Goal: Task Accomplishment & Management: Manage account settings

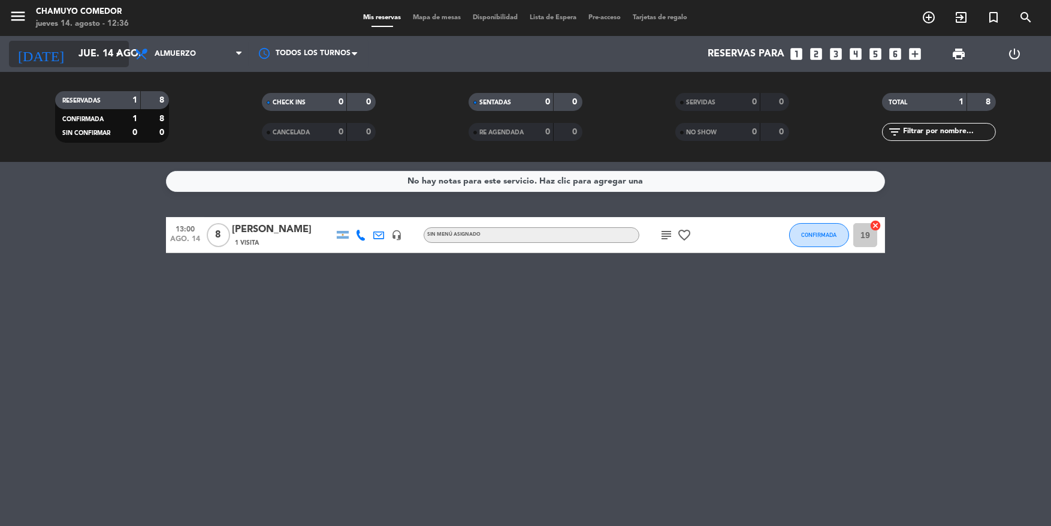
click at [112, 54] on icon "arrow_drop_down" at bounding box center [118, 54] width 14 height 14
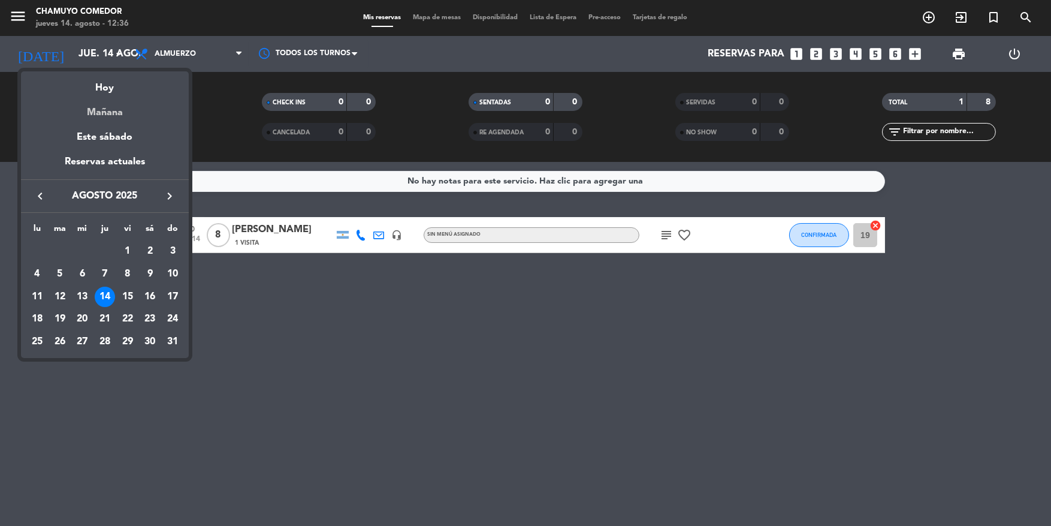
click at [117, 113] on div "Mañana" at bounding box center [105, 108] width 168 height 25
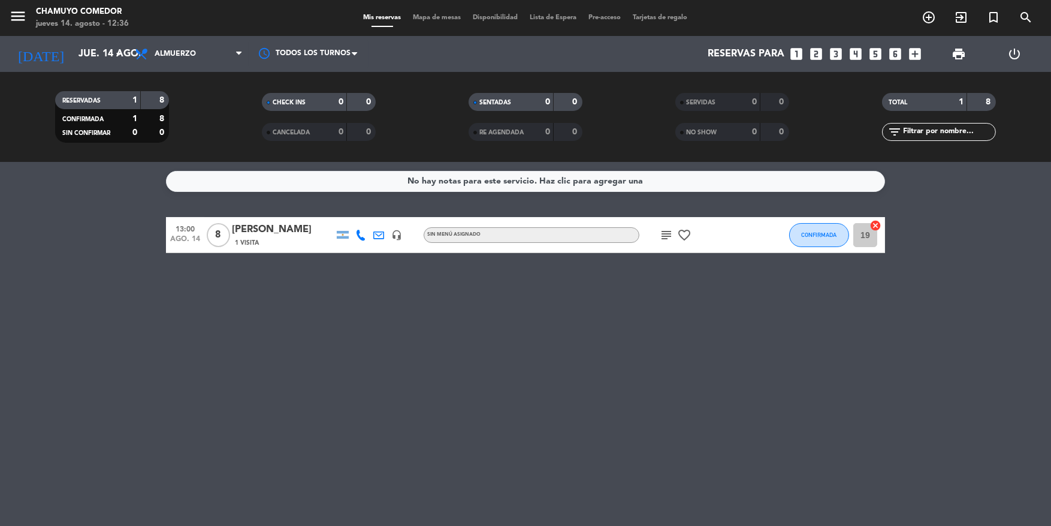
type input "vie. 15 ago."
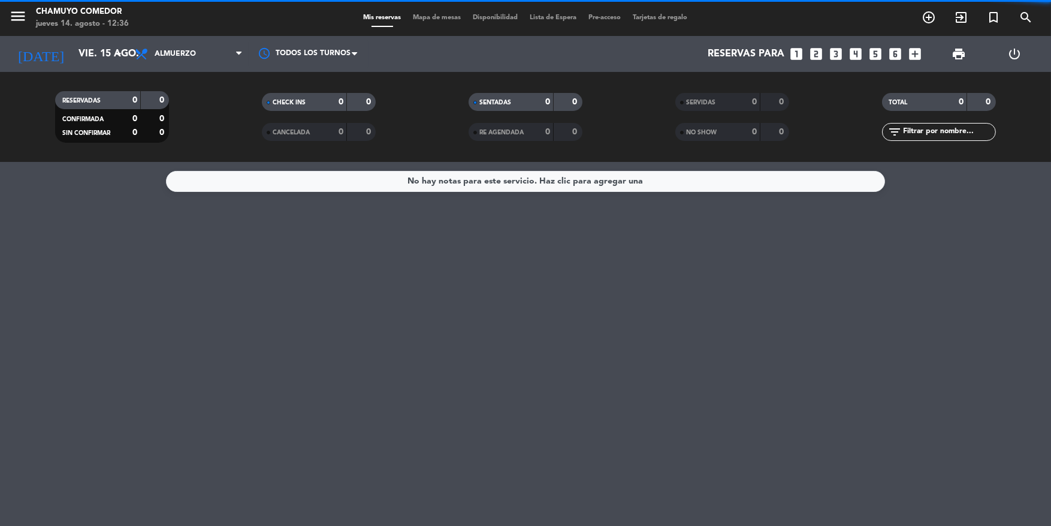
click at [162, 61] on span "Almuerzo" at bounding box center [189, 54] width 120 height 26
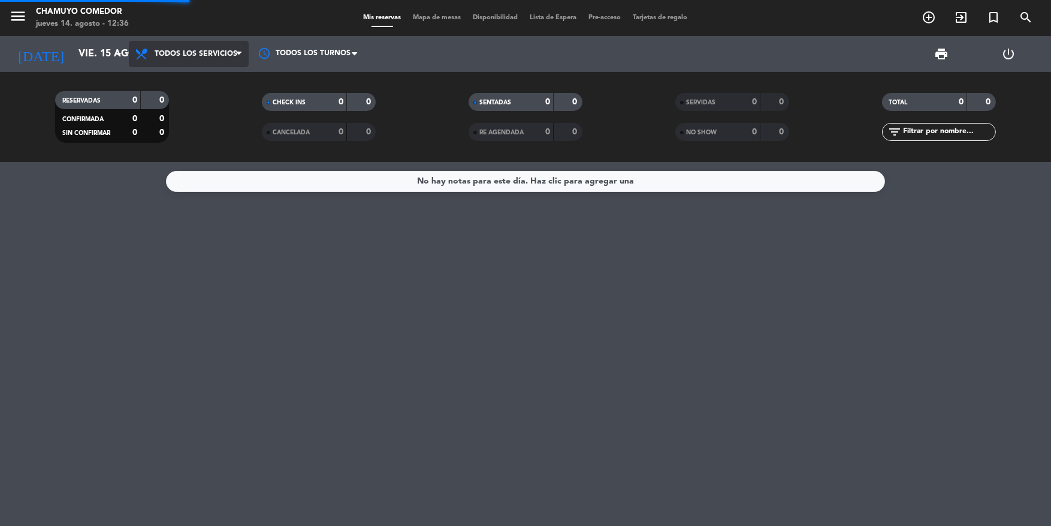
click at [167, 87] on div "menu Chamuyo Comedor jueves 14. agosto - 12:36 Mis reservas Mapa de mesas Dispo…" at bounding box center [525, 81] width 1051 height 162
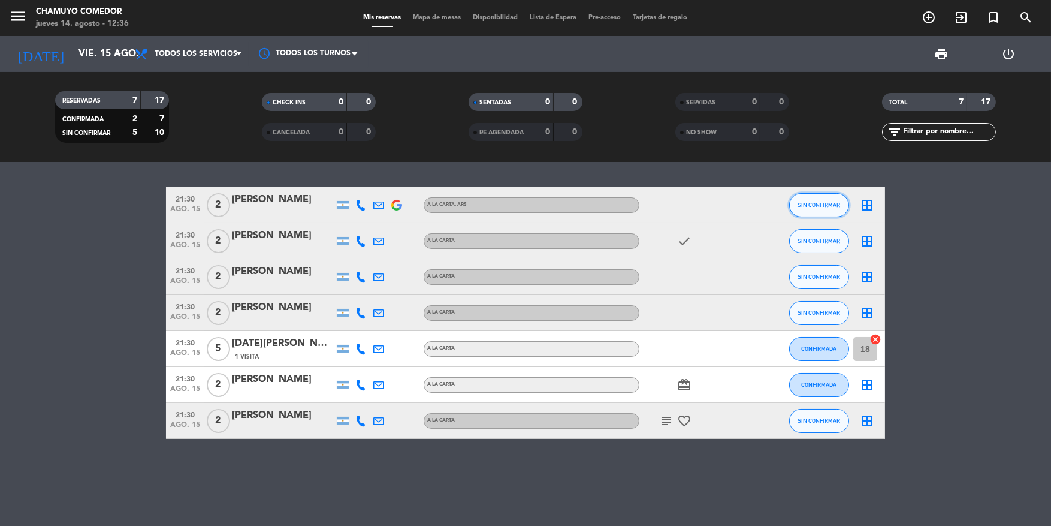
click at [801, 210] on button "SIN CONFIRMAR" at bounding box center [819, 205] width 60 height 24
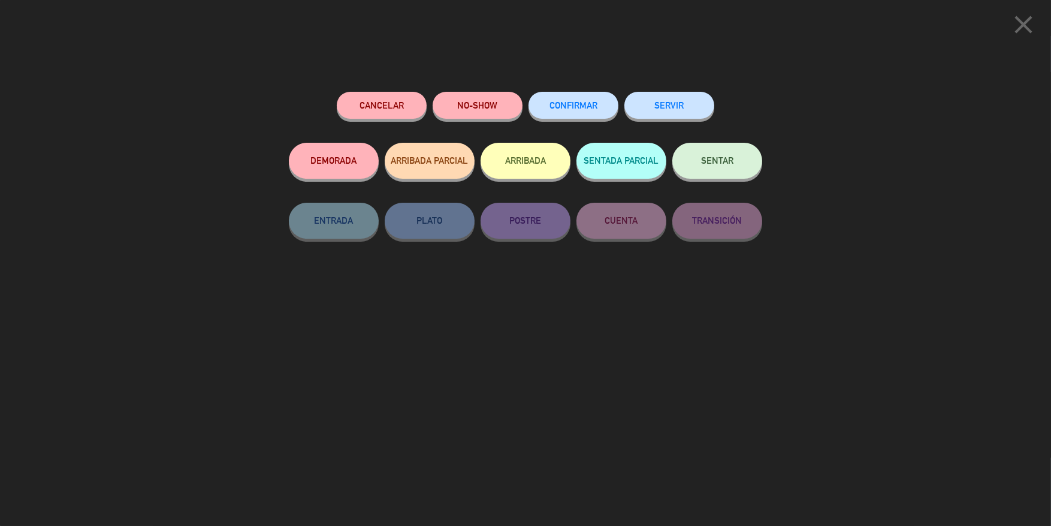
click at [573, 116] on button "CONFIRMAR" at bounding box center [574, 105] width 90 height 27
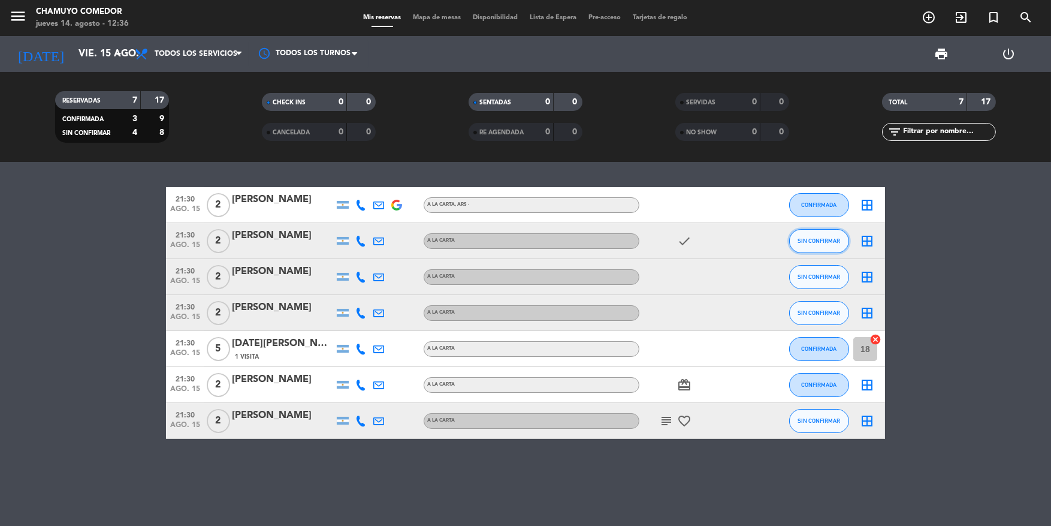
click at [802, 244] on button "SIN CONFIRMAR" at bounding box center [819, 241] width 60 height 24
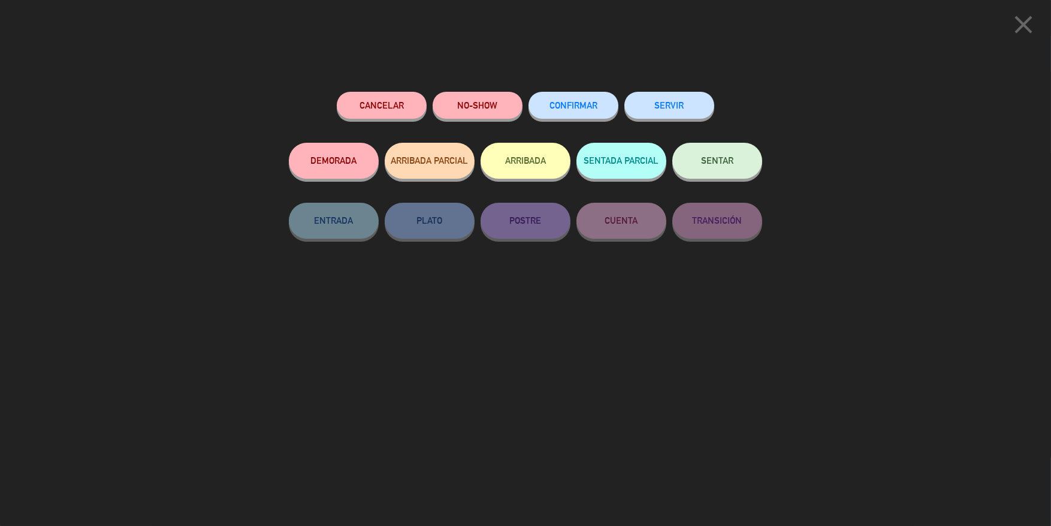
click at [588, 107] on span "CONFIRMAR" at bounding box center [574, 105] width 48 height 10
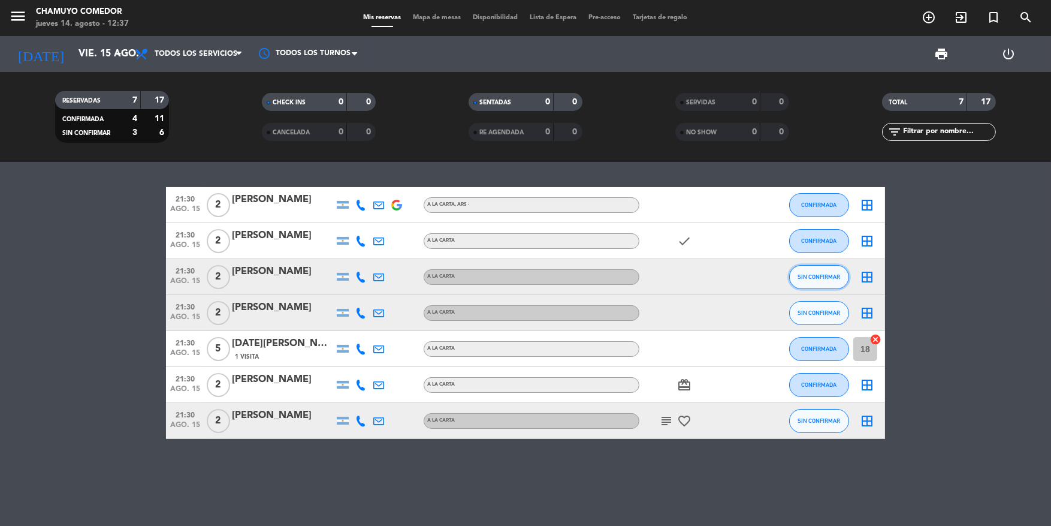
click at [818, 282] on button "SIN CONFIRMAR" at bounding box center [819, 277] width 60 height 24
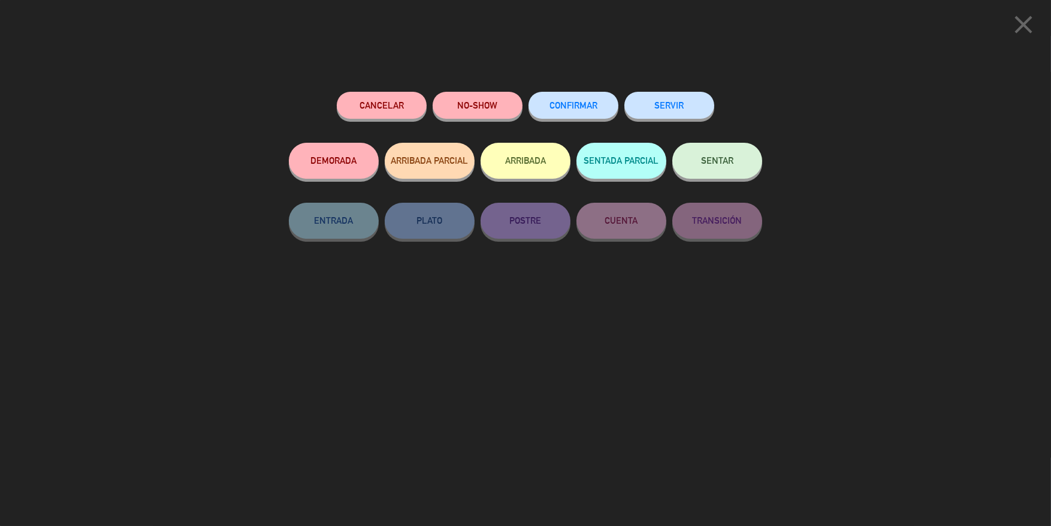
click at [571, 102] on span "CONFIRMAR" at bounding box center [574, 105] width 48 height 10
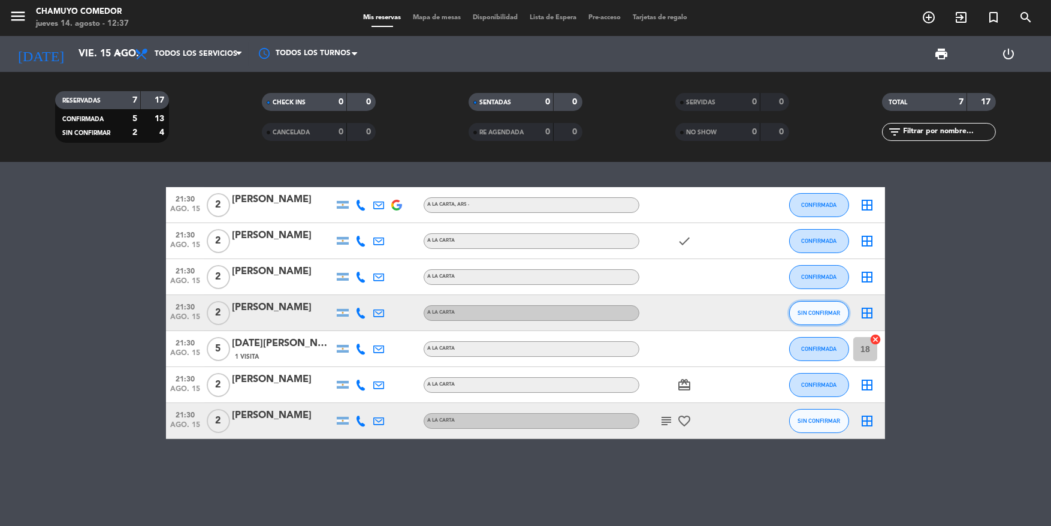
click at [807, 306] on button "SIN CONFIRMAR" at bounding box center [819, 313] width 60 height 24
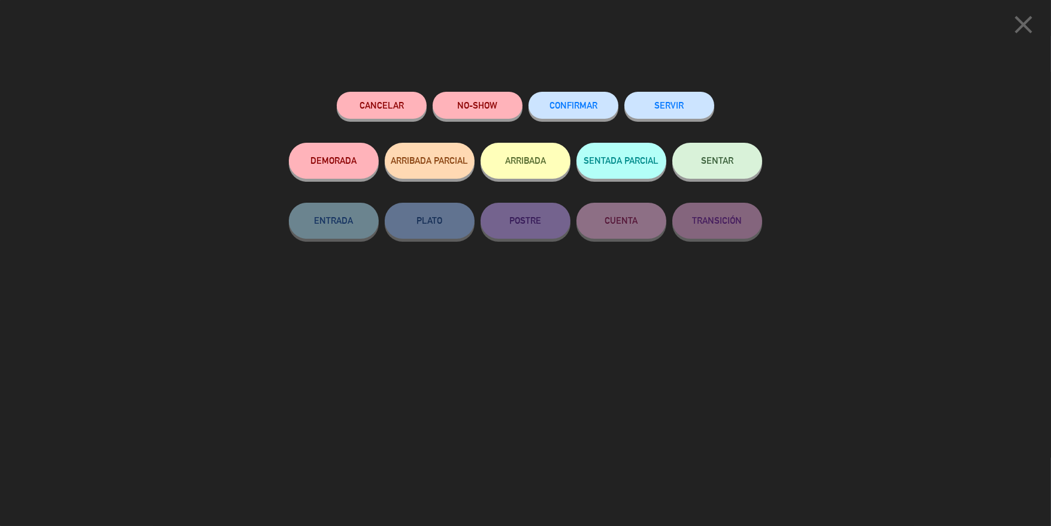
click at [584, 112] on button "CONFIRMAR" at bounding box center [574, 105] width 90 height 27
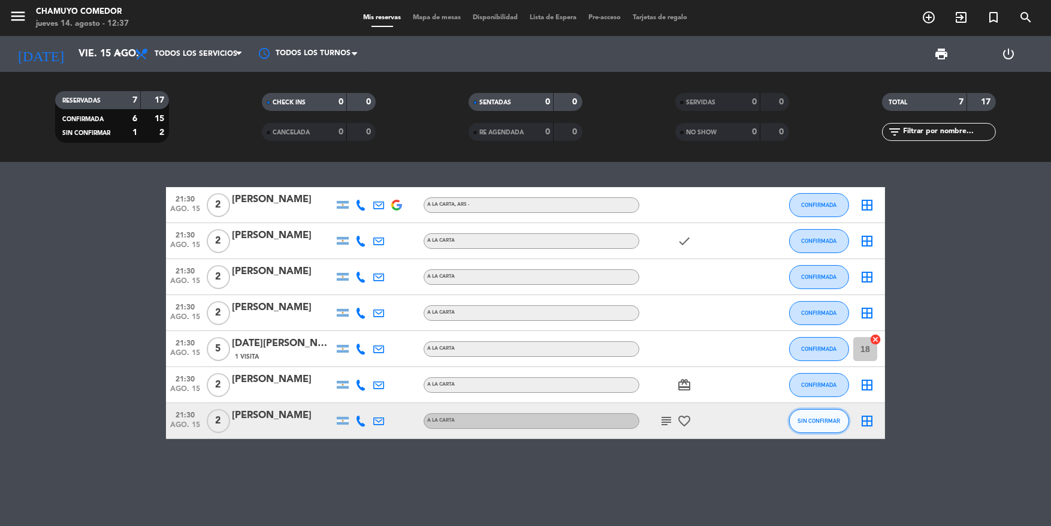
click at [828, 418] on span "SIN CONFIRMAR" at bounding box center [819, 420] width 43 height 7
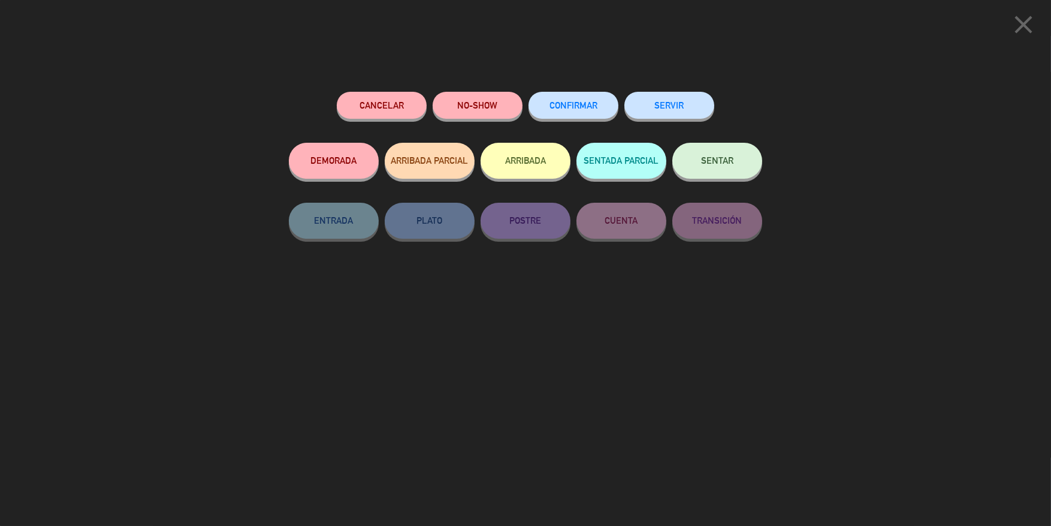
click at [590, 110] on button "CONFIRMAR" at bounding box center [574, 105] width 90 height 27
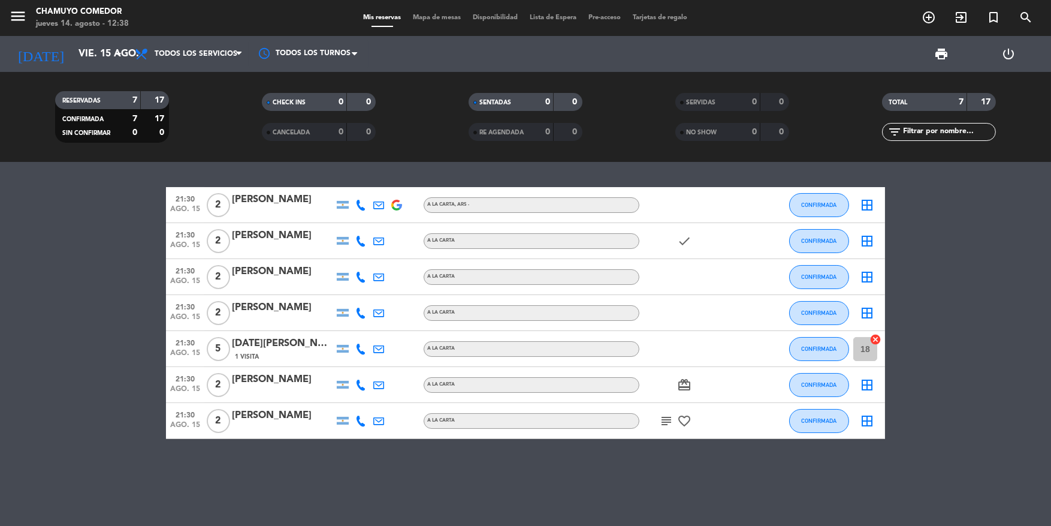
click at [870, 208] on icon "border_all" at bounding box center [867, 205] width 14 height 14
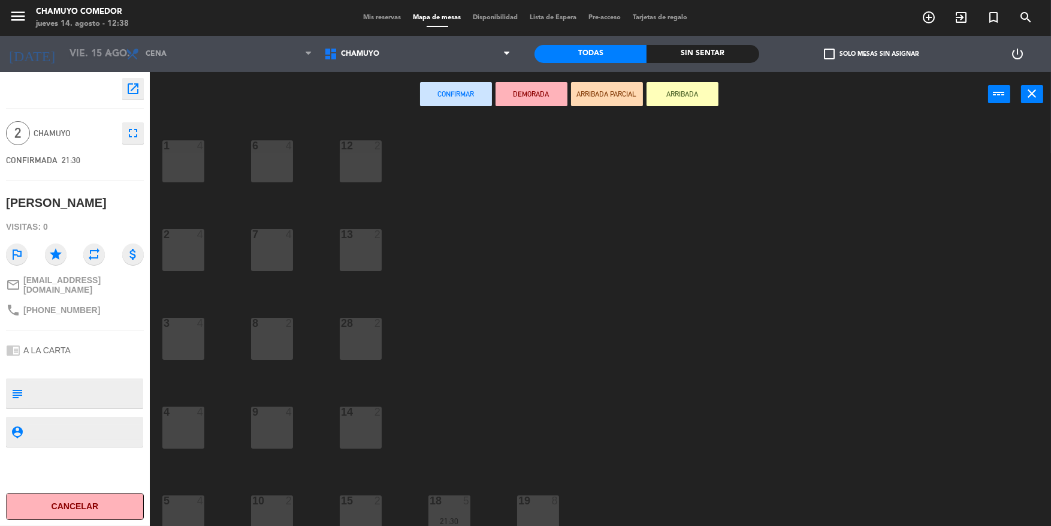
click at [346, 155] on div "12 2" at bounding box center [361, 161] width 42 height 42
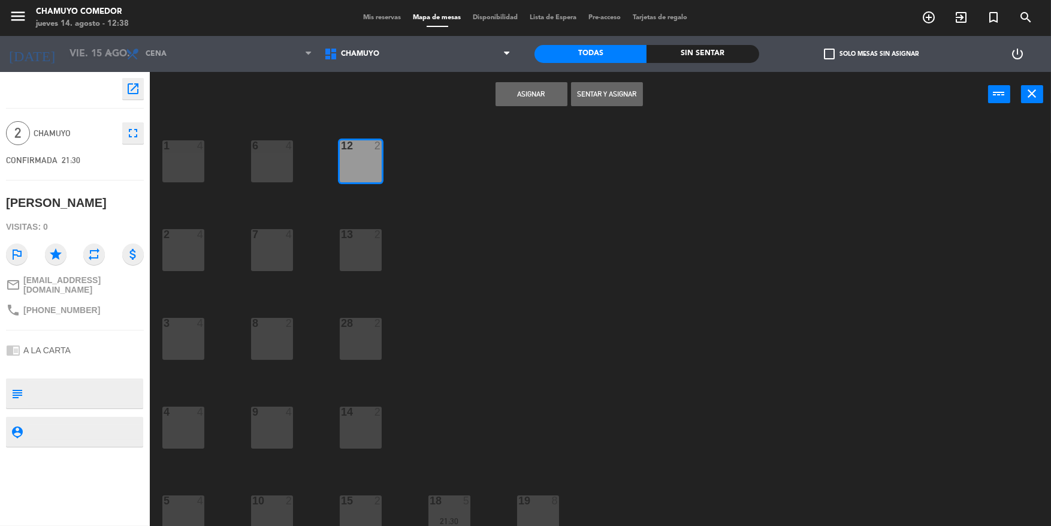
click at [511, 98] on button "Asignar" at bounding box center [532, 94] width 72 height 24
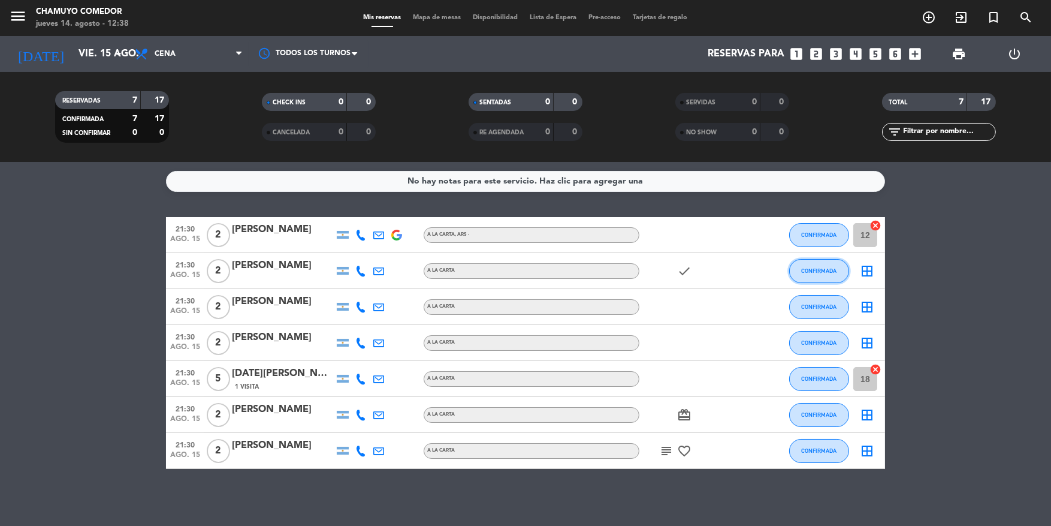
click at [817, 250] on div "21:30 ago. 15 2 [PERSON_NAME] A [PERSON_NAME] , ARS - CONFIRMADA 12 cancel 21:3…" at bounding box center [525, 343] width 719 height 252
click at [866, 264] on icon "border_all" at bounding box center [867, 271] width 14 height 14
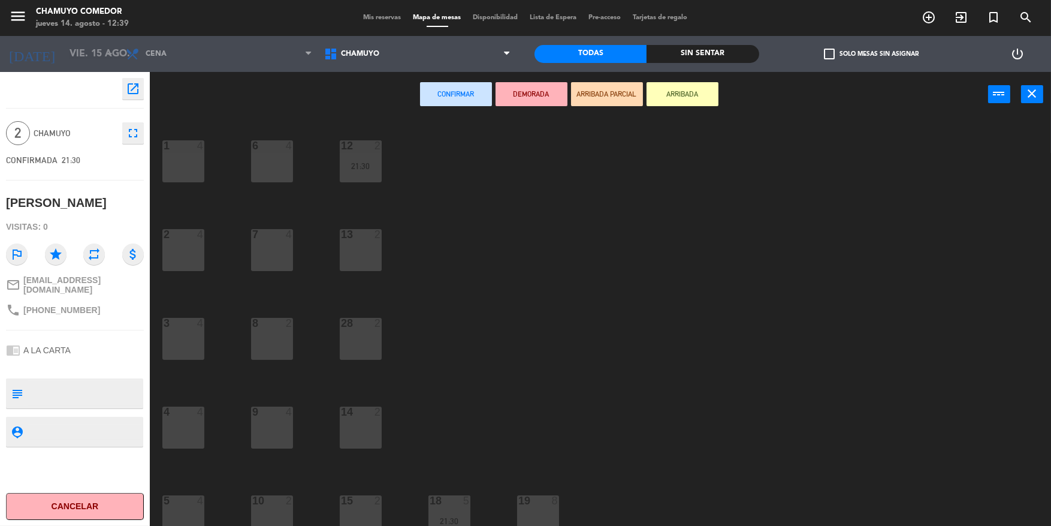
click at [370, 248] on div "13 2" at bounding box center [361, 250] width 42 height 42
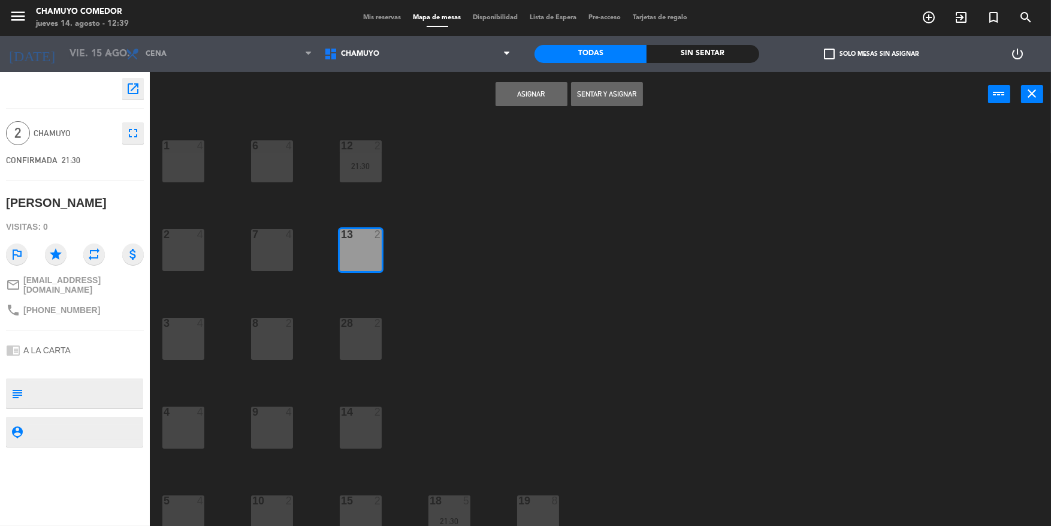
click at [547, 84] on button "Asignar" at bounding box center [532, 94] width 72 height 24
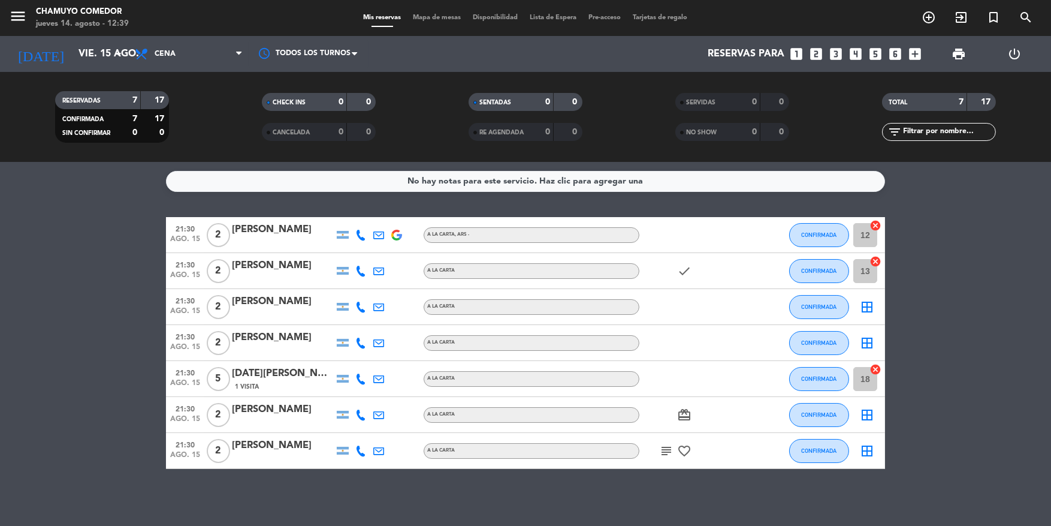
click at [871, 306] on icon "border_all" at bounding box center [867, 307] width 14 height 14
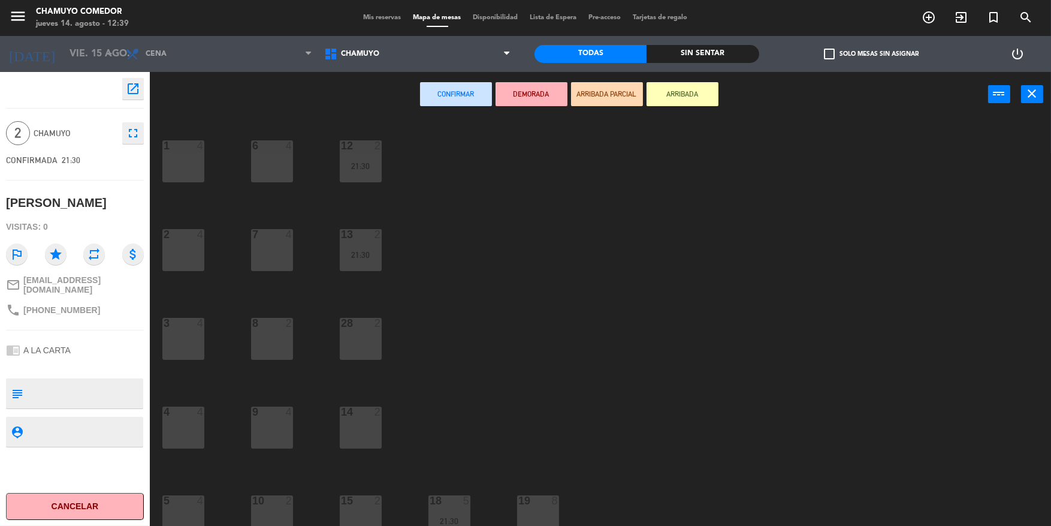
click at [344, 331] on div "28 2" at bounding box center [361, 339] width 42 height 42
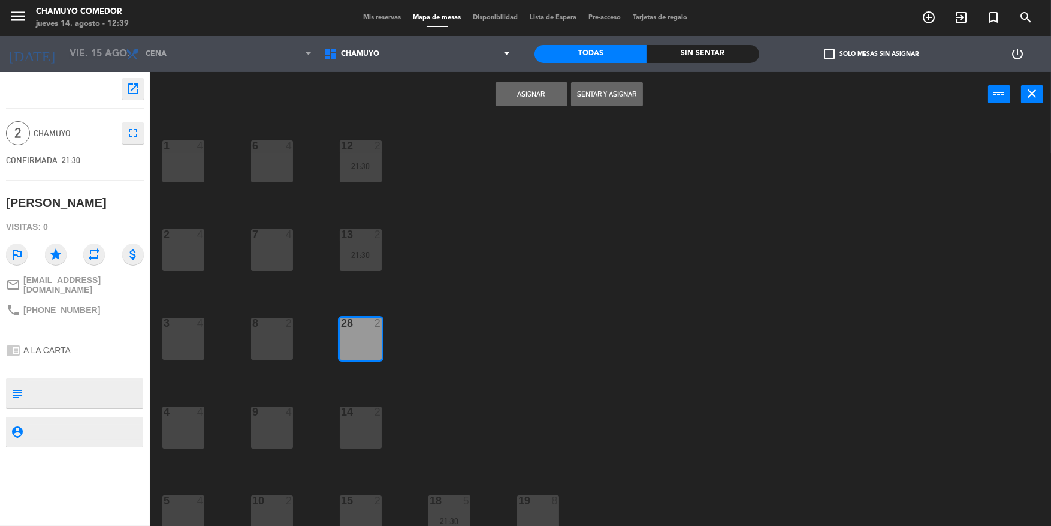
click at [526, 92] on button "Asignar" at bounding box center [532, 94] width 72 height 24
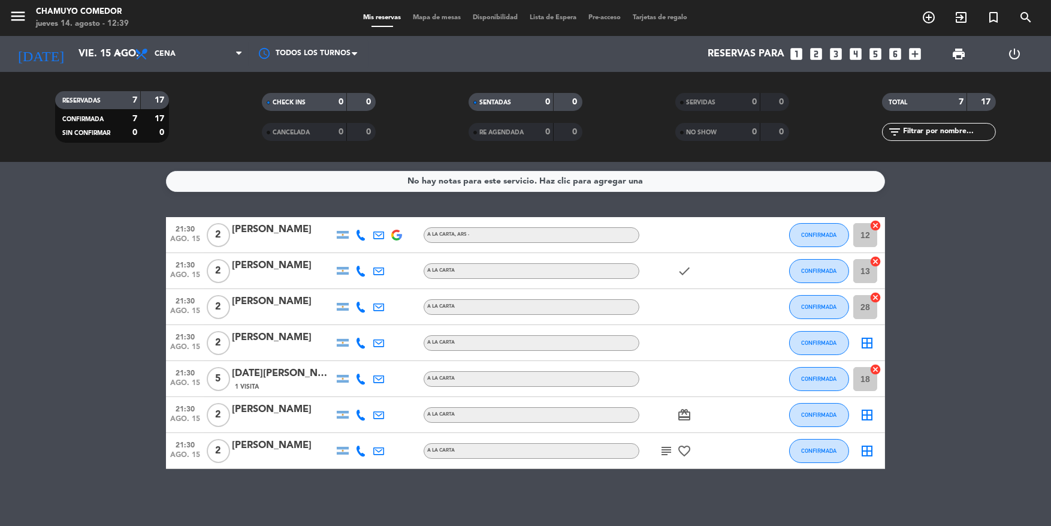
click at [863, 347] on icon "border_all" at bounding box center [867, 343] width 14 height 14
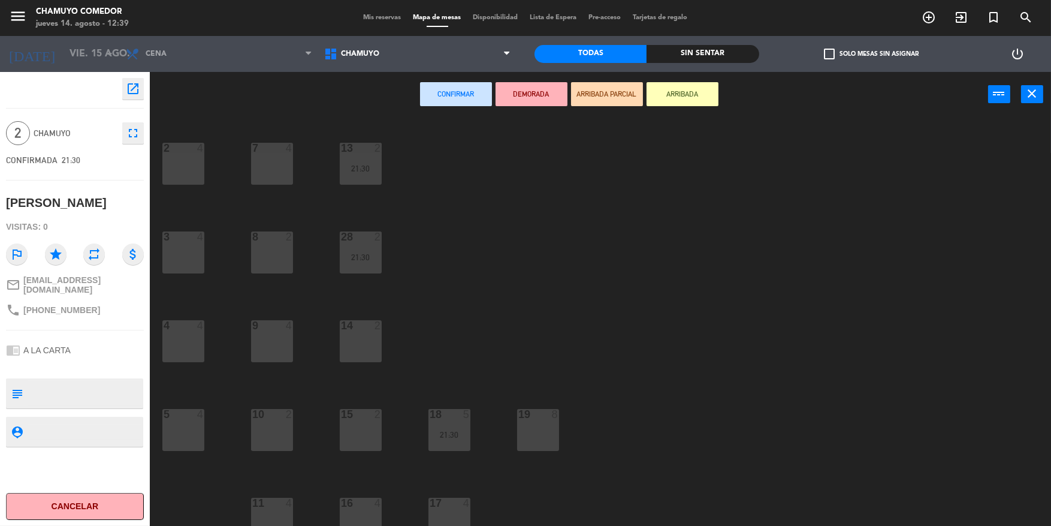
scroll to position [98, 0]
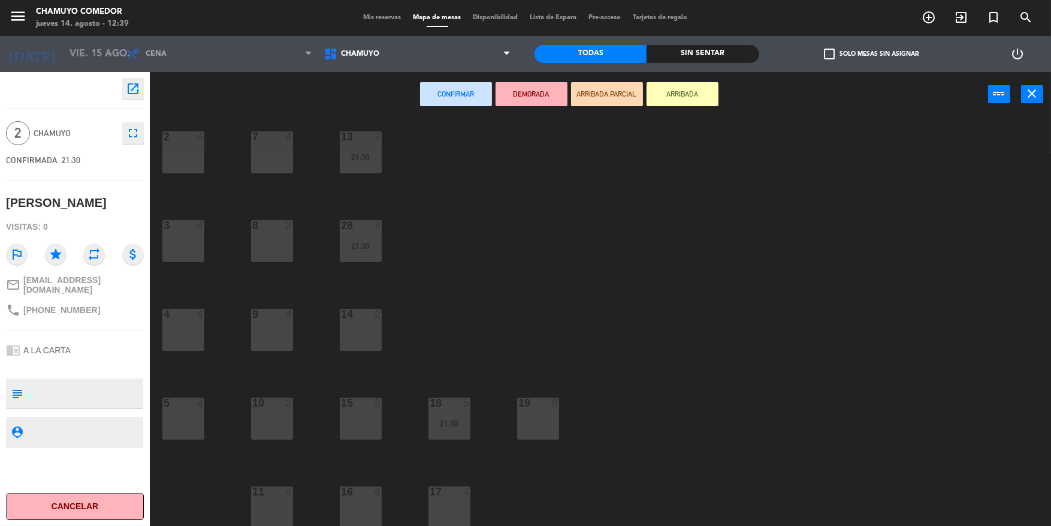
click at [358, 327] on div "14 2" at bounding box center [361, 330] width 42 height 42
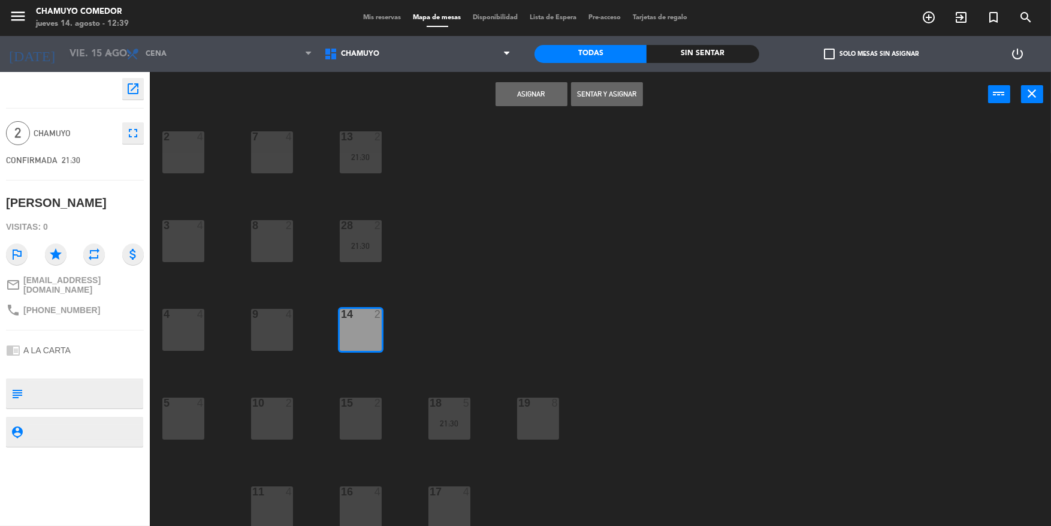
click at [532, 96] on button "Asignar" at bounding box center [532, 94] width 72 height 24
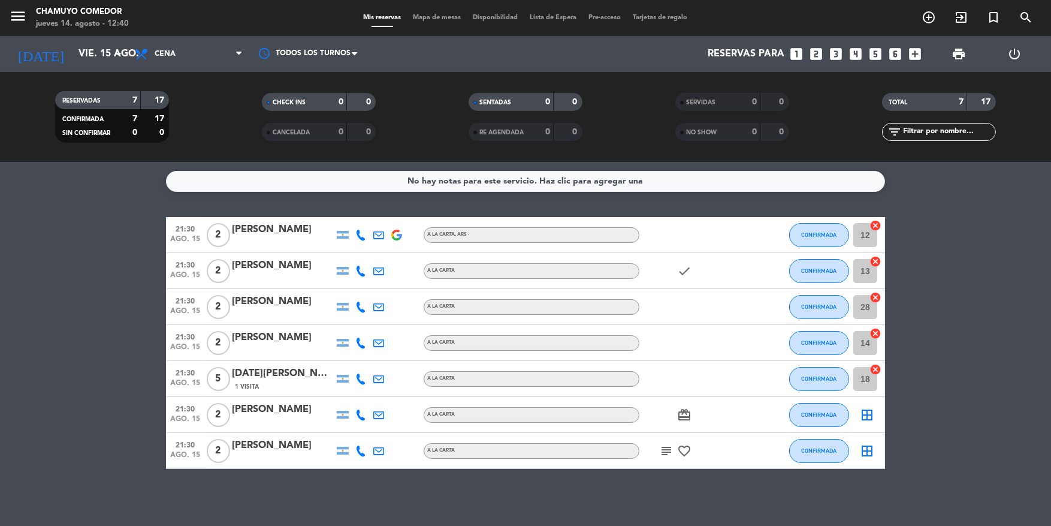
click at [864, 412] on icon "border_all" at bounding box center [867, 415] width 14 height 14
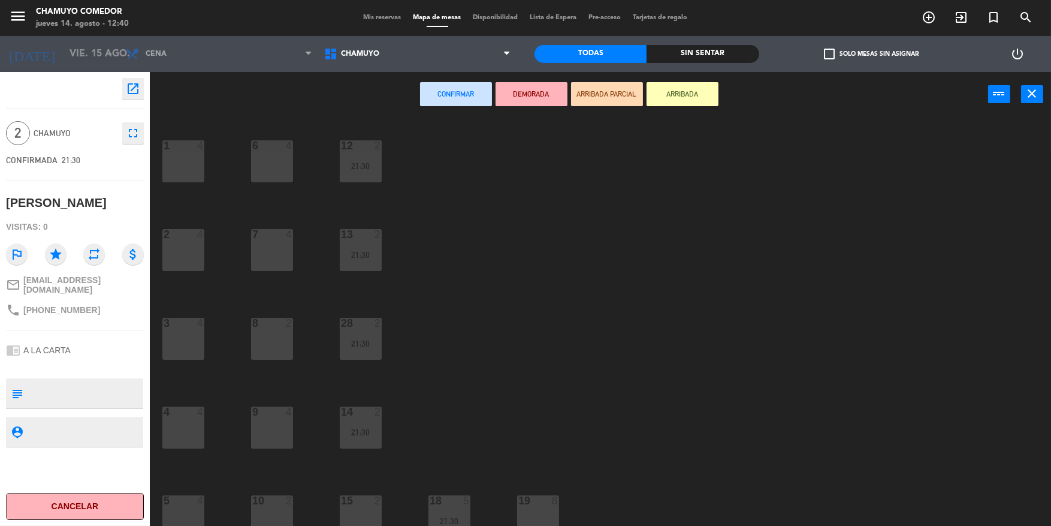
click at [357, 503] on div at bounding box center [361, 500] width 20 height 11
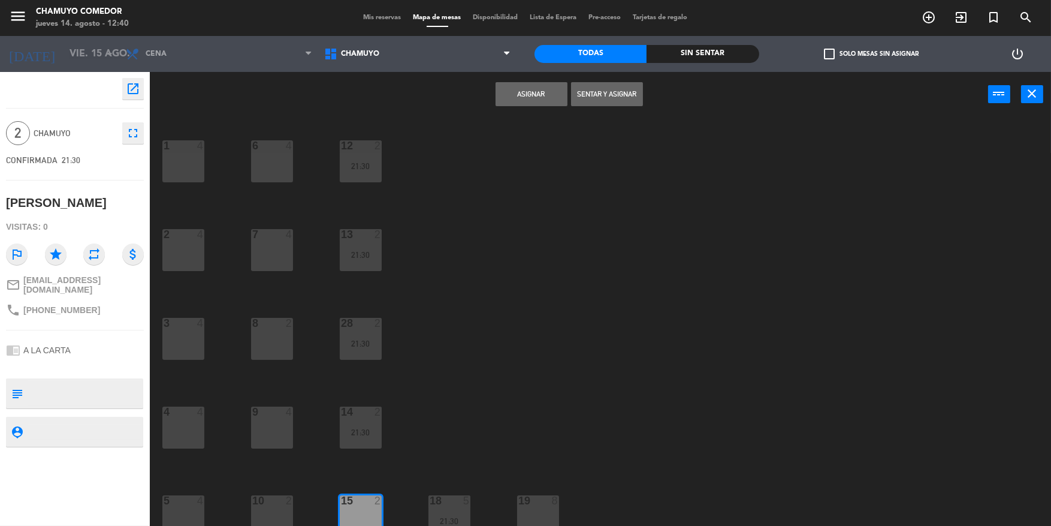
click at [520, 95] on button "Asignar" at bounding box center [532, 94] width 72 height 24
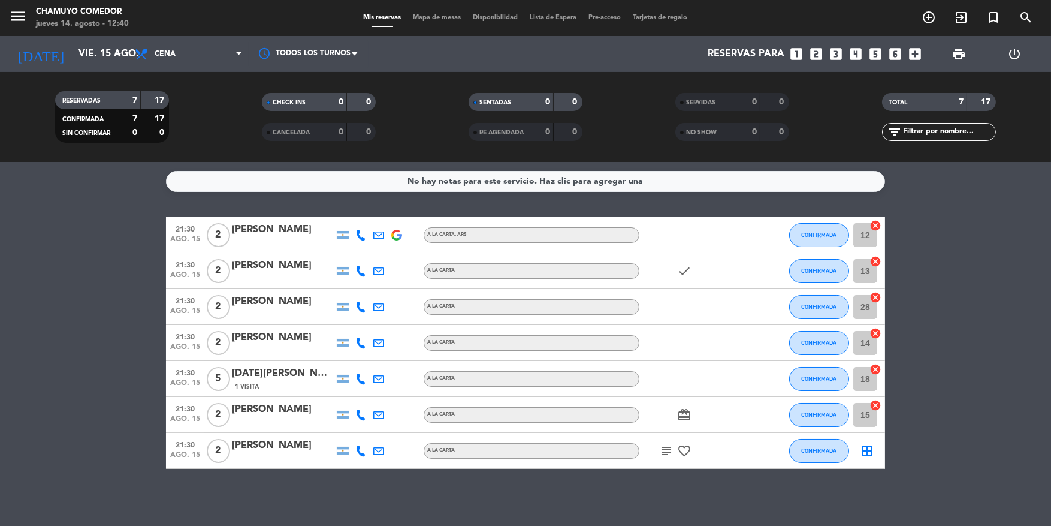
click at [868, 447] on icon "border_all" at bounding box center [867, 450] width 14 height 14
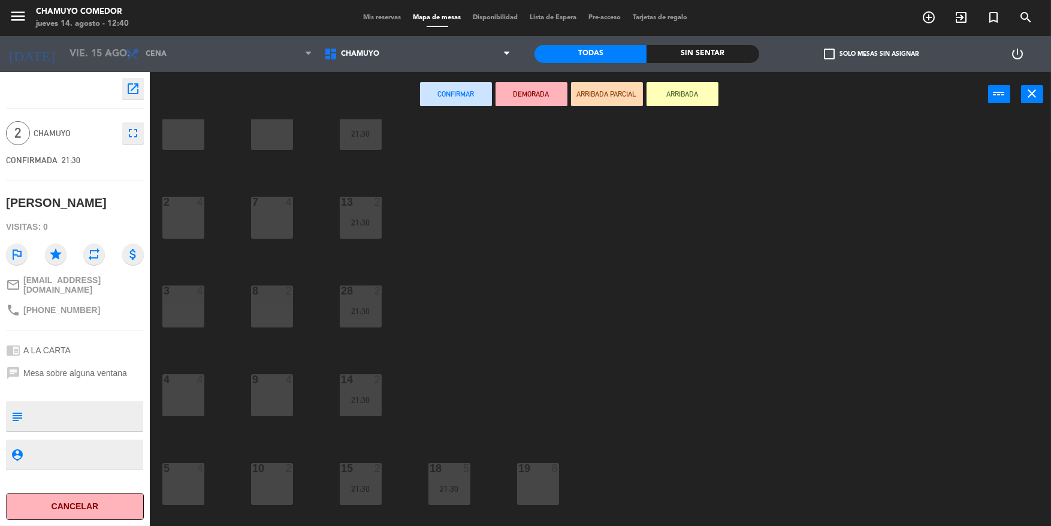
scroll to position [60, 0]
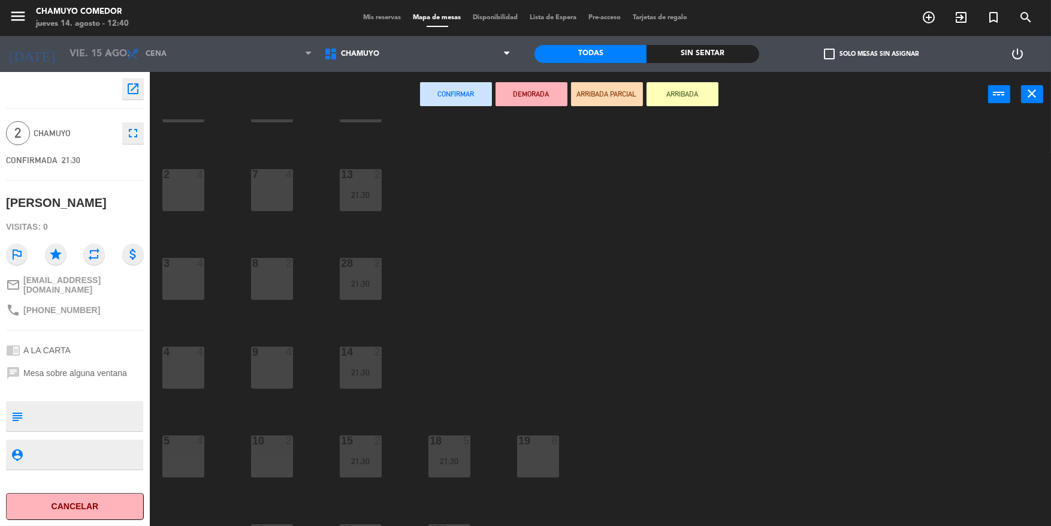
click at [255, 466] on div "10 2" at bounding box center [272, 456] width 42 height 42
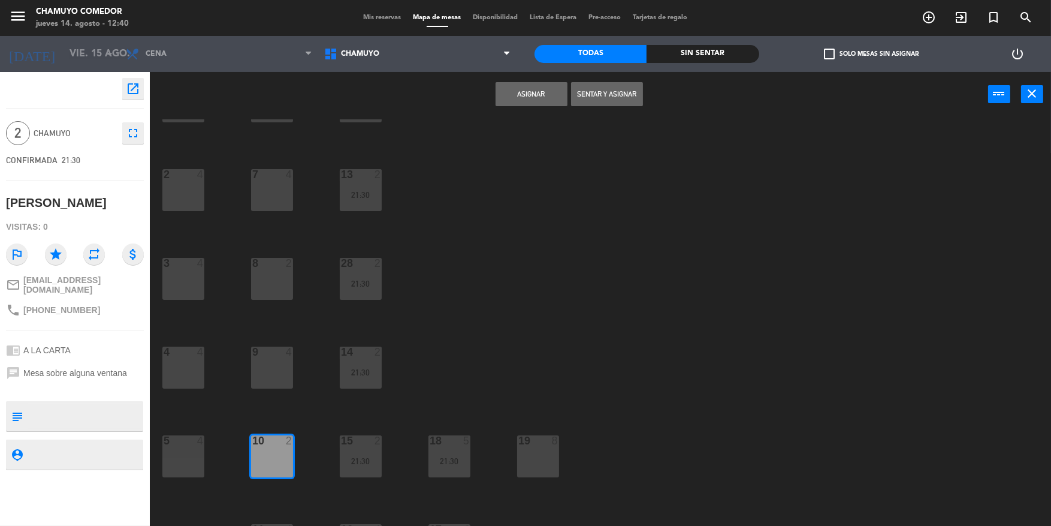
click at [534, 101] on button "Asignar" at bounding box center [532, 94] width 72 height 24
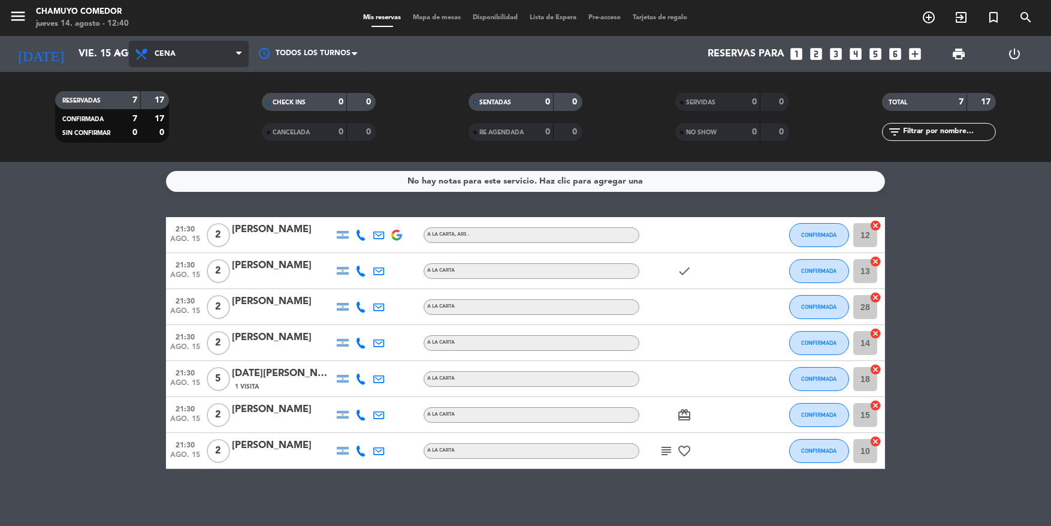
click at [168, 48] on span "Cena" at bounding box center [189, 54] width 120 height 26
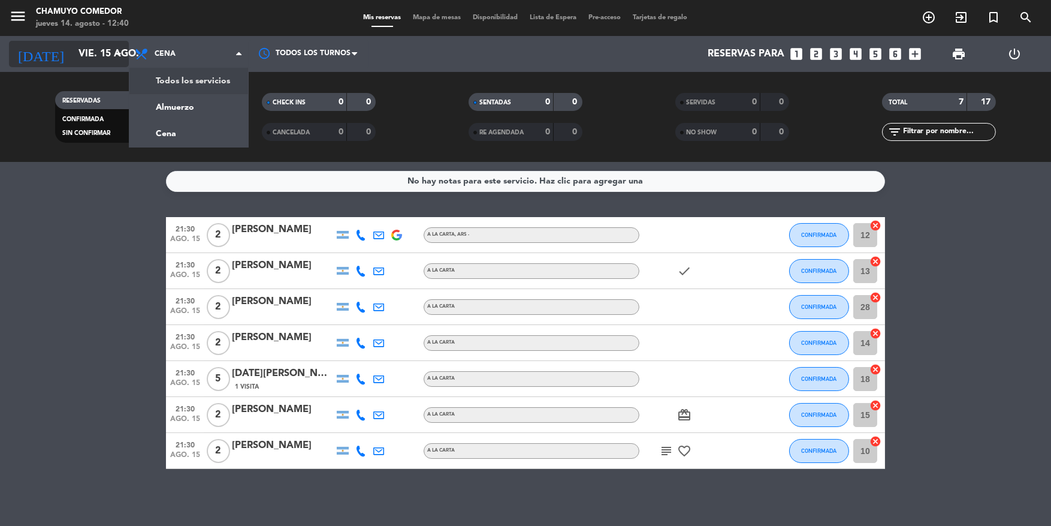
click at [98, 63] on input "vie. 15 ago." at bounding box center [136, 54] width 126 height 23
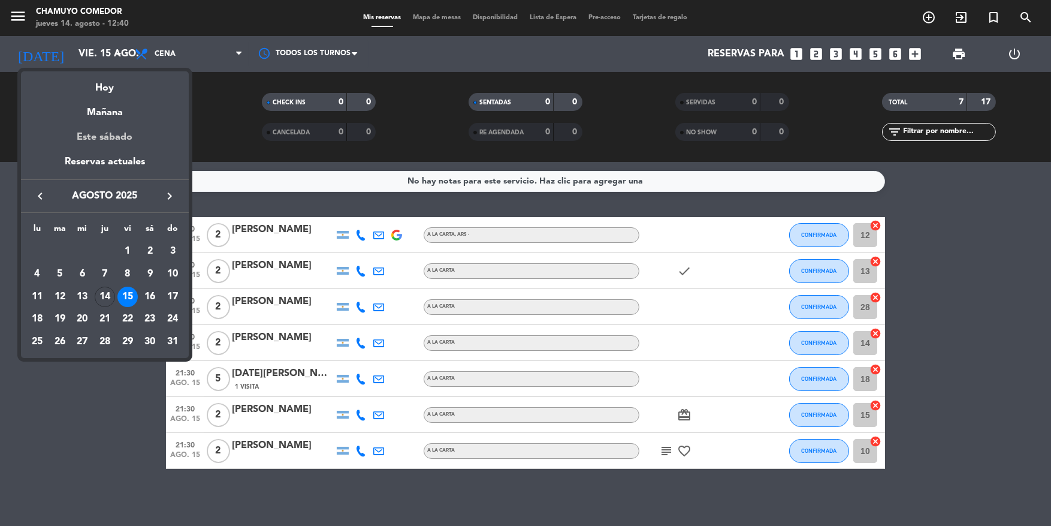
click at [110, 135] on div "Este sábado" at bounding box center [105, 137] width 168 height 34
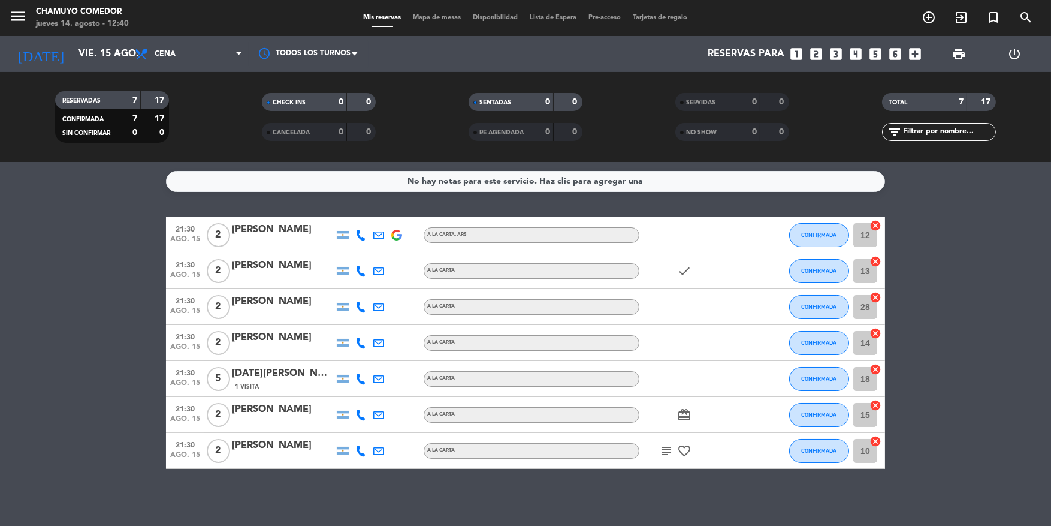
type input "sáb. 16 ago."
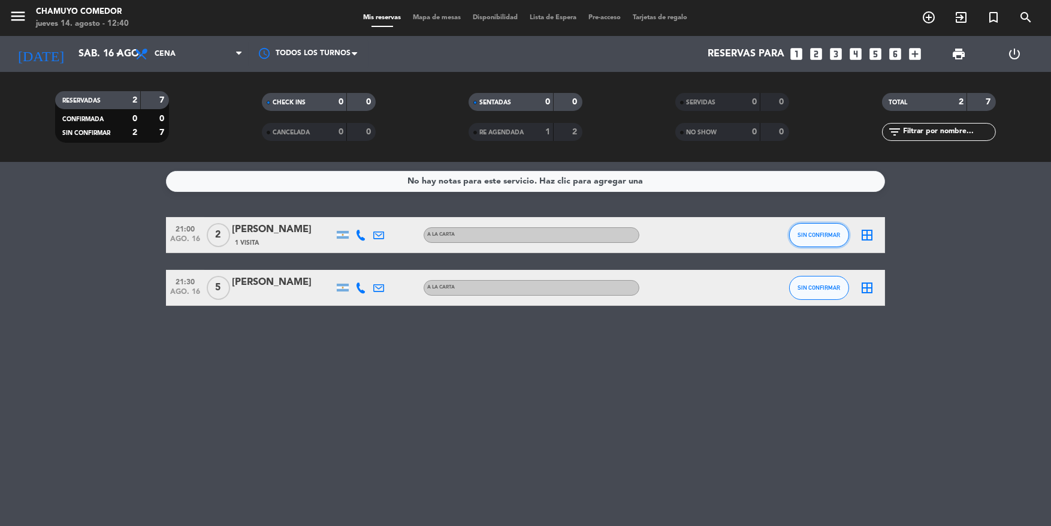
click at [834, 230] on button "SIN CONFIRMAR" at bounding box center [819, 235] width 60 height 24
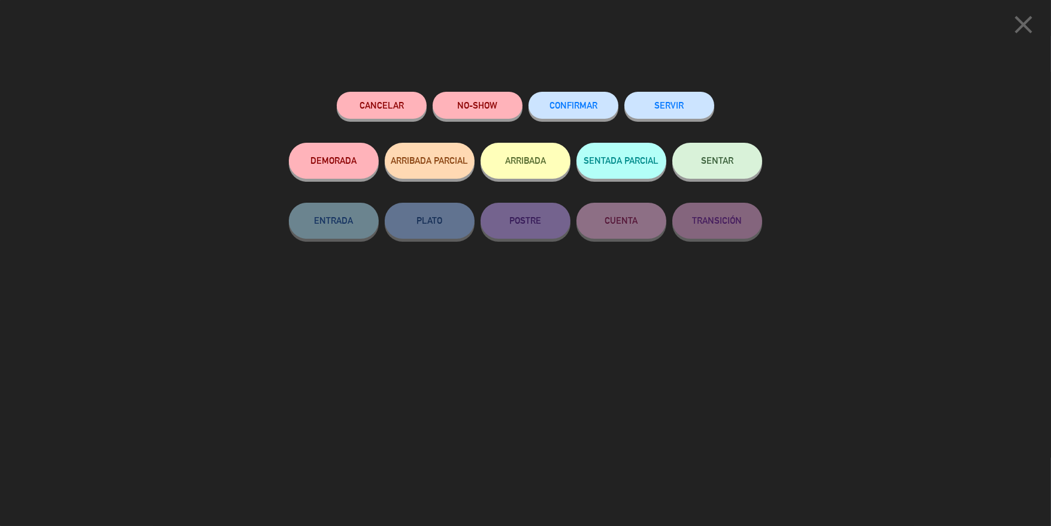
click at [554, 102] on span "CONFIRMAR" at bounding box center [574, 105] width 48 height 10
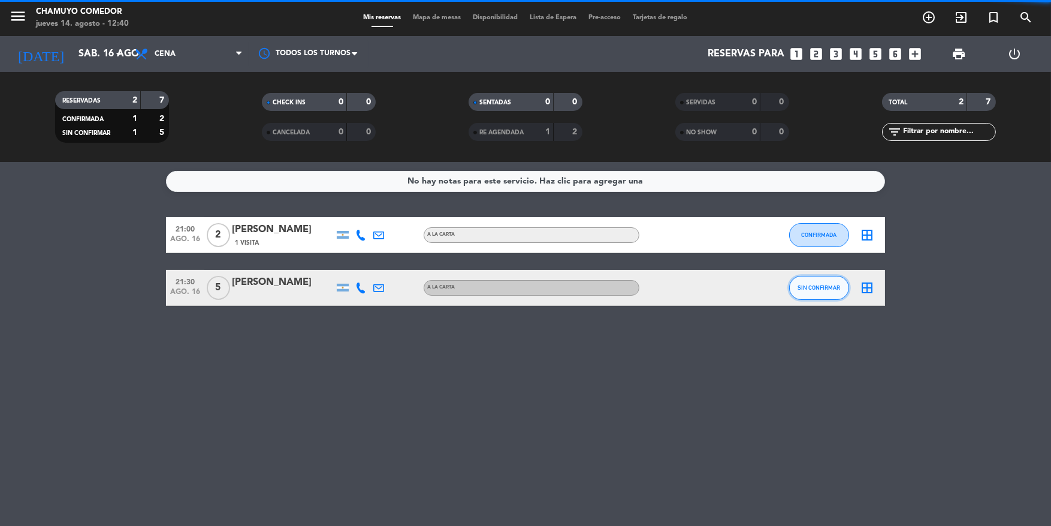
click at [816, 285] on span "SIN CONFIRMAR" at bounding box center [819, 287] width 43 height 7
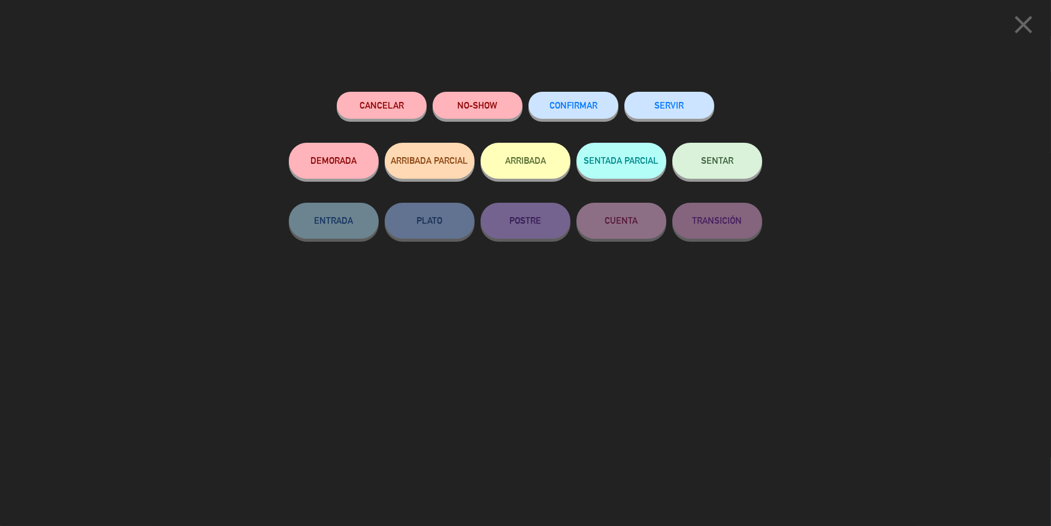
click at [589, 108] on span "CONFIRMAR" at bounding box center [574, 105] width 48 height 10
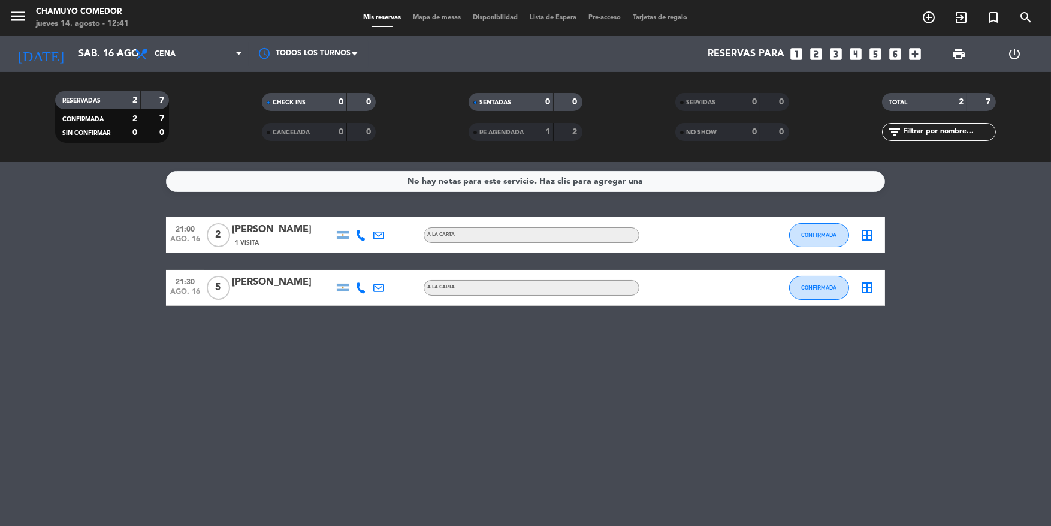
click at [865, 238] on icon "border_all" at bounding box center [867, 235] width 14 height 14
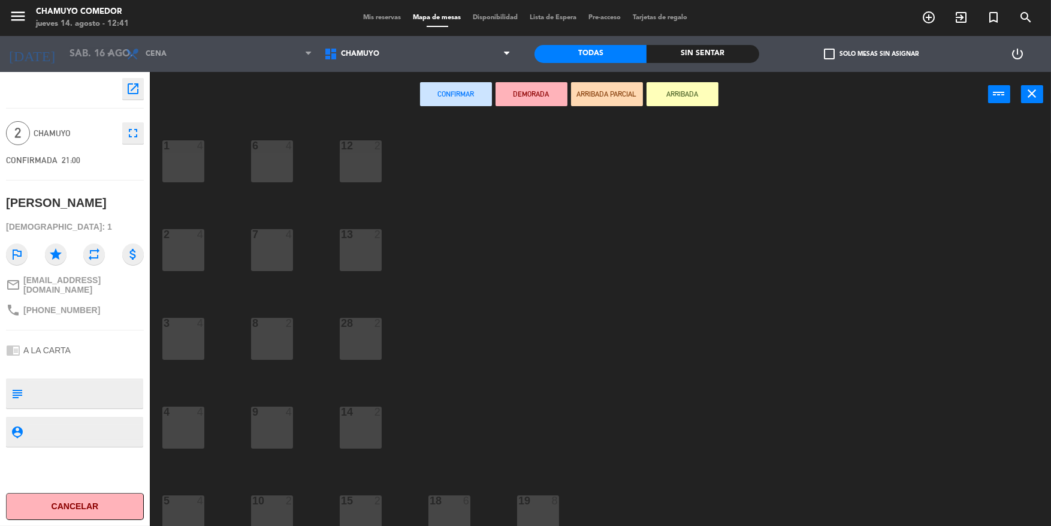
click at [381, 167] on div "12 2" at bounding box center [361, 161] width 42 height 42
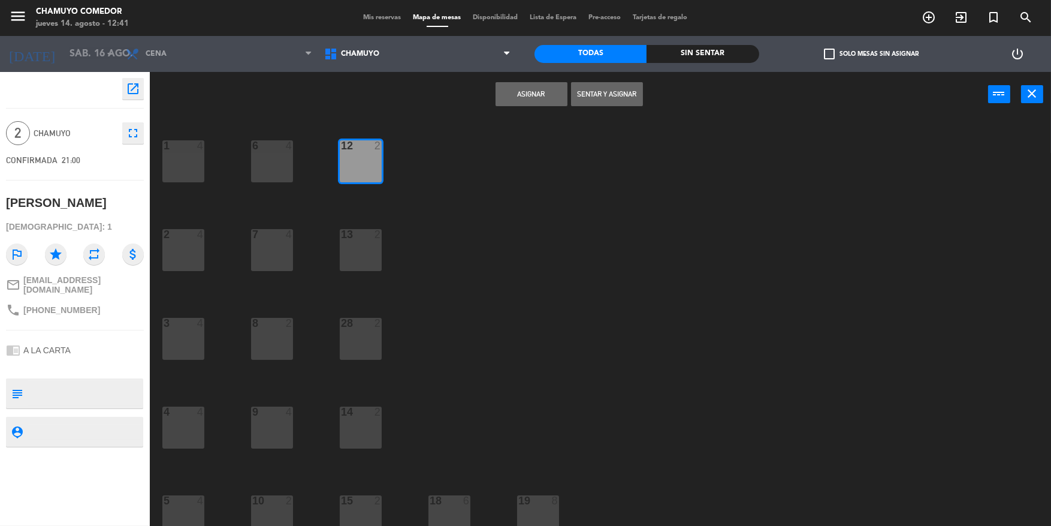
click at [535, 87] on button "Asignar" at bounding box center [532, 94] width 72 height 24
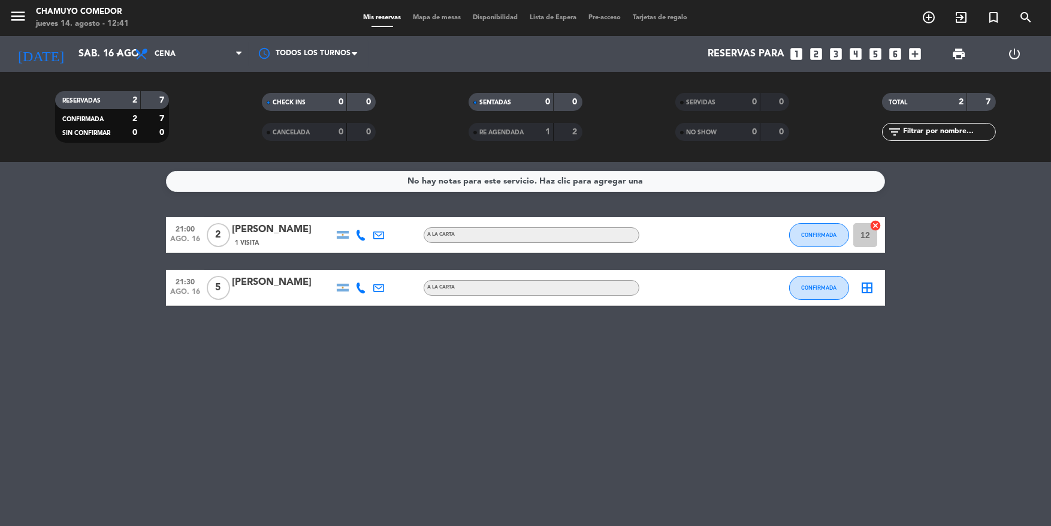
click at [866, 288] on icon "border_all" at bounding box center [867, 287] width 14 height 14
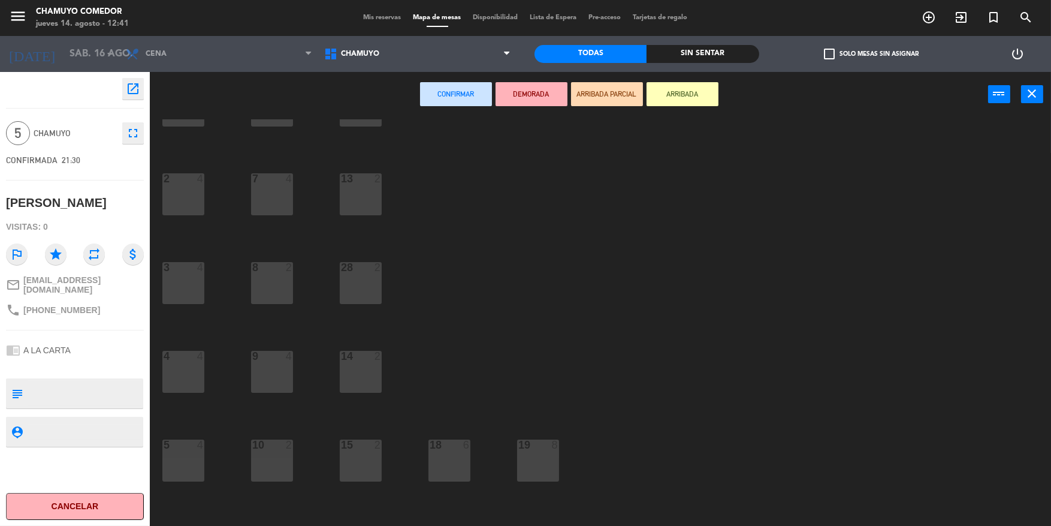
scroll to position [60, 0]
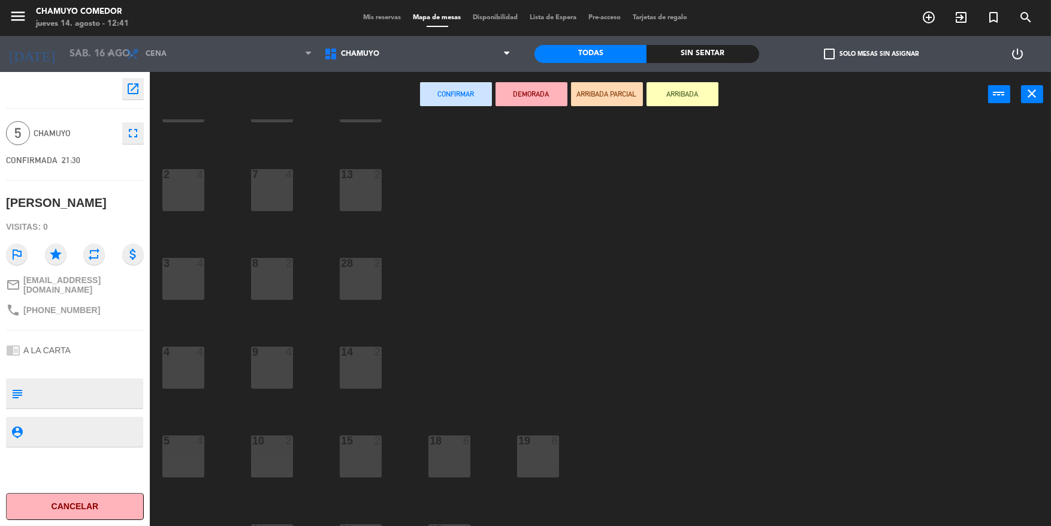
click at [443, 443] on div at bounding box center [449, 440] width 20 height 11
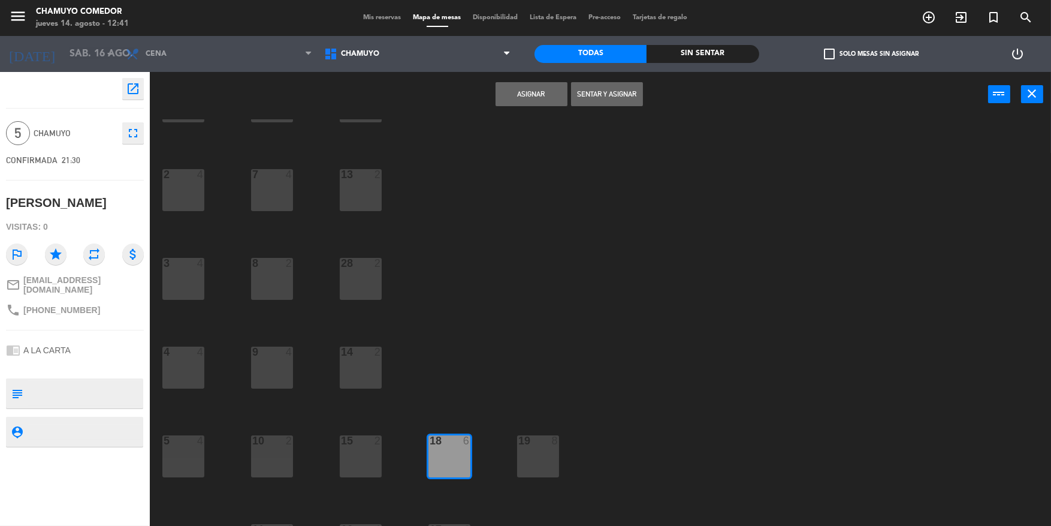
click at [547, 89] on button "Asignar" at bounding box center [532, 94] width 72 height 24
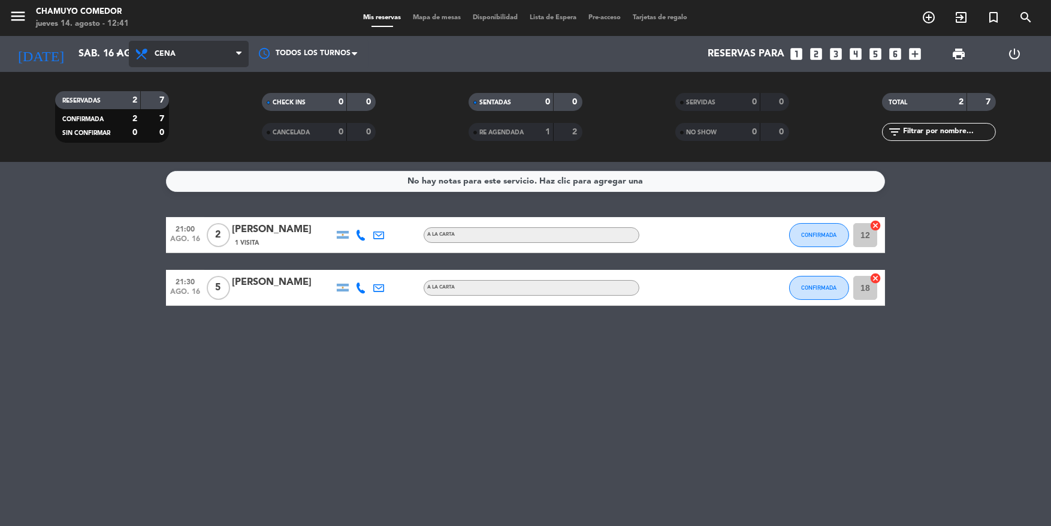
click at [187, 55] on span "Cena" at bounding box center [189, 54] width 120 height 26
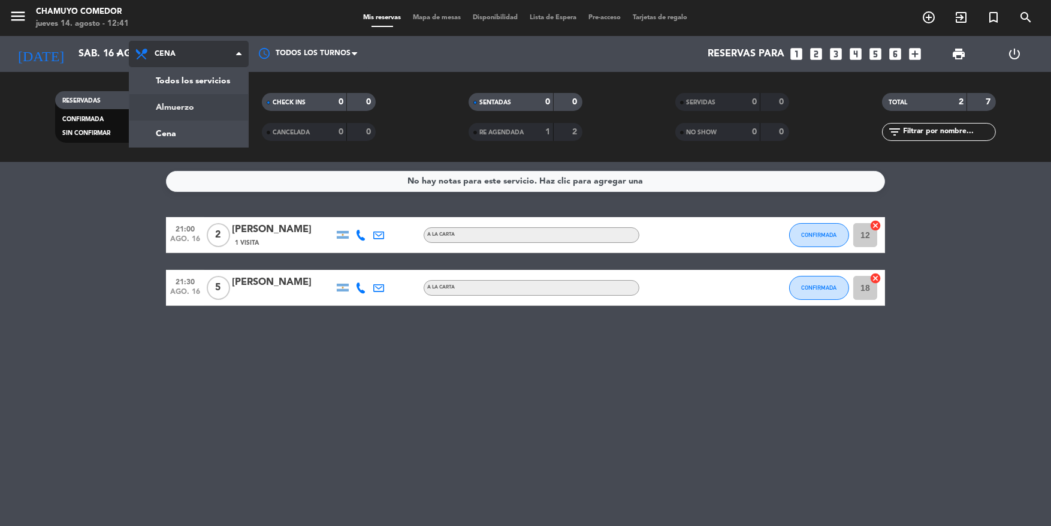
click at [197, 108] on div "menu Chamuyo Comedor jueves 14. agosto - 12:41 Mis reservas Mapa de mesas Dispo…" at bounding box center [525, 81] width 1051 height 162
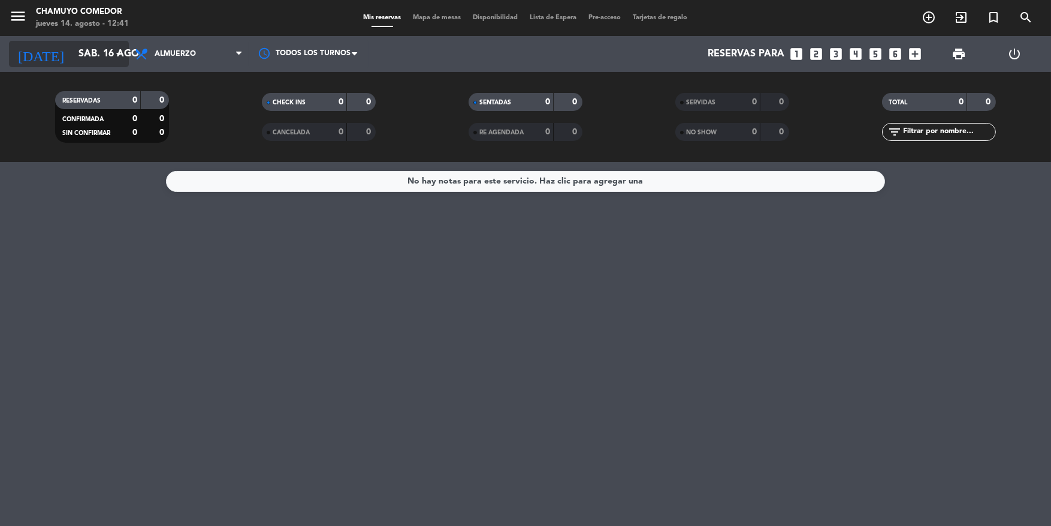
click at [93, 49] on input "sáb. 16 ago." at bounding box center [136, 54] width 126 height 23
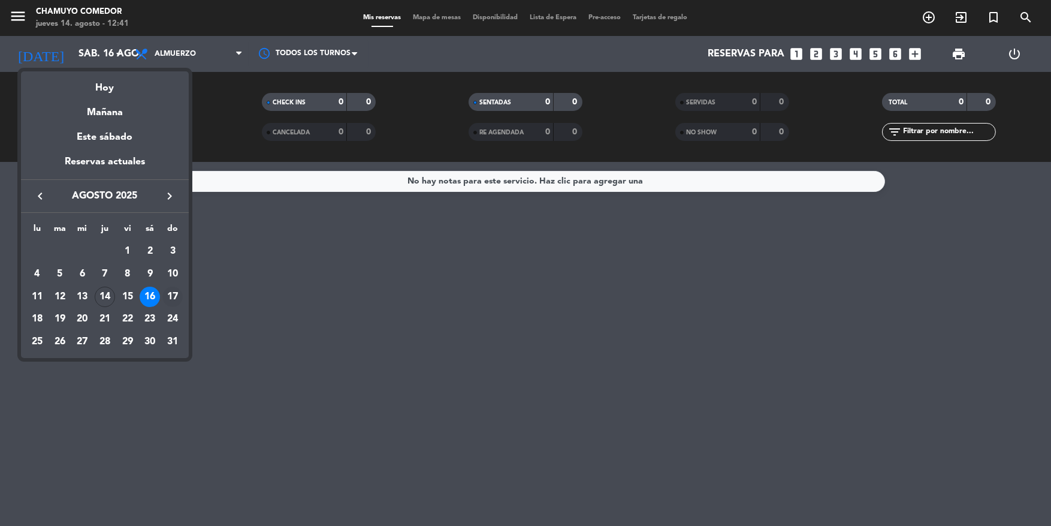
click at [168, 295] on div "17" at bounding box center [172, 296] width 20 height 20
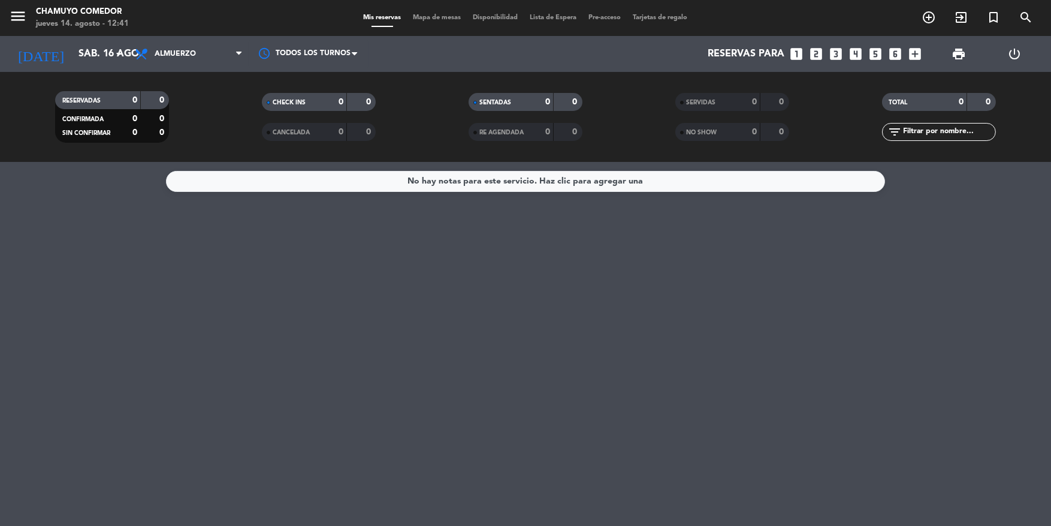
type input "dom. 17 ago."
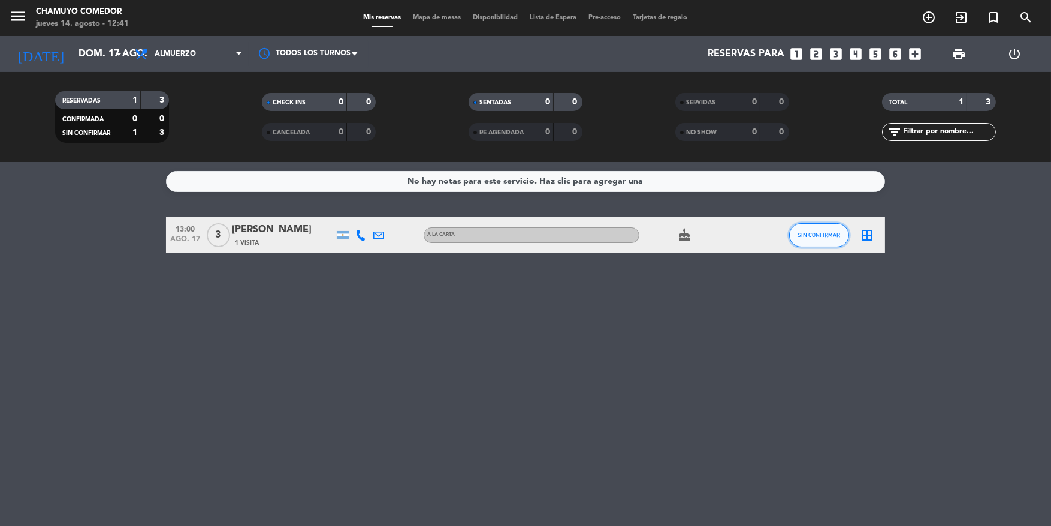
click at [819, 237] on span "SIN CONFIRMAR" at bounding box center [819, 234] width 43 height 7
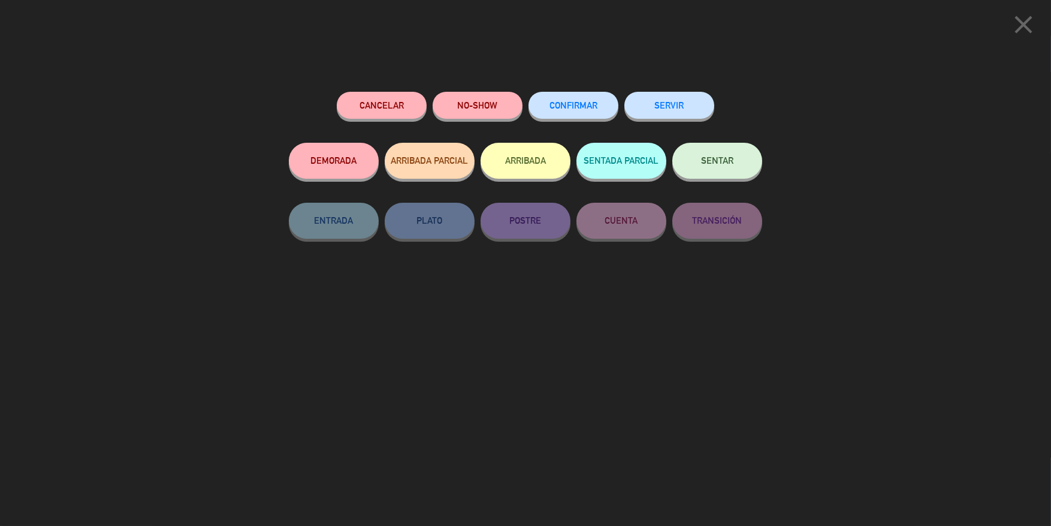
click at [577, 107] on span "CONFIRMAR" at bounding box center [574, 105] width 48 height 10
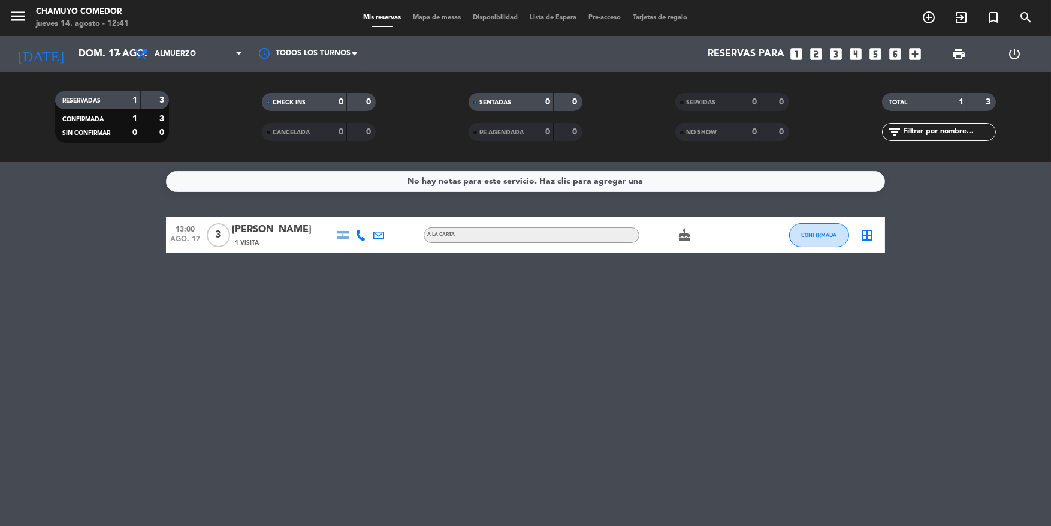
click at [870, 234] on icon "border_all" at bounding box center [867, 235] width 14 height 14
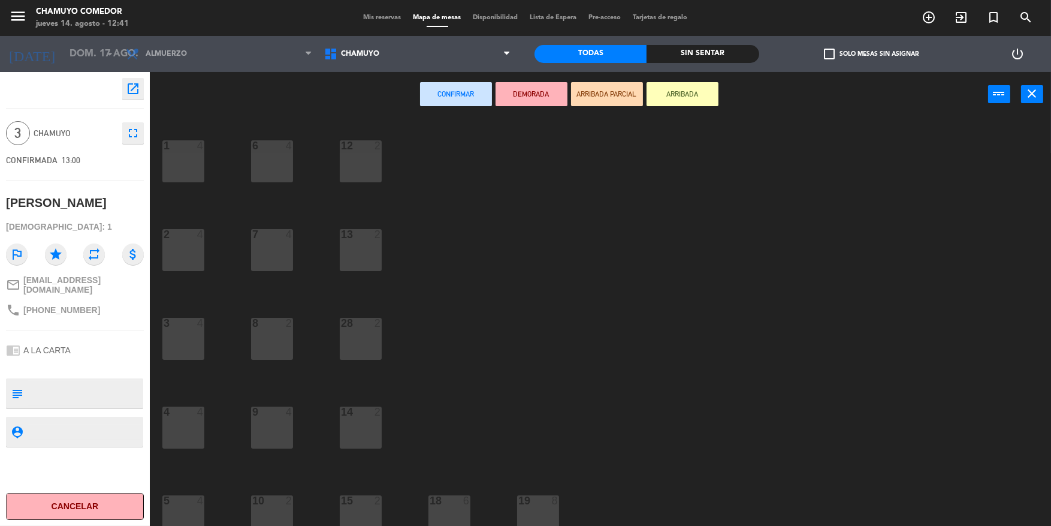
drag, startPoint x: 185, startPoint y: 407, endPoint x: 178, endPoint y: 375, distance: 32.4
click at [184, 406] on div at bounding box center [183, 411] width 20 height 11
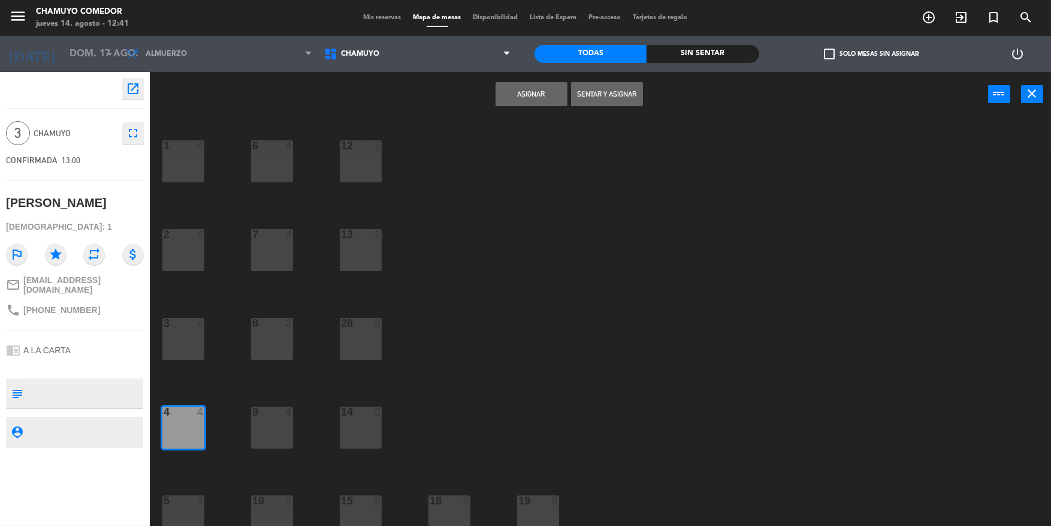
click at [558, 91] on button "Asignar" at bounding box center [532, 94] width 72 height 24
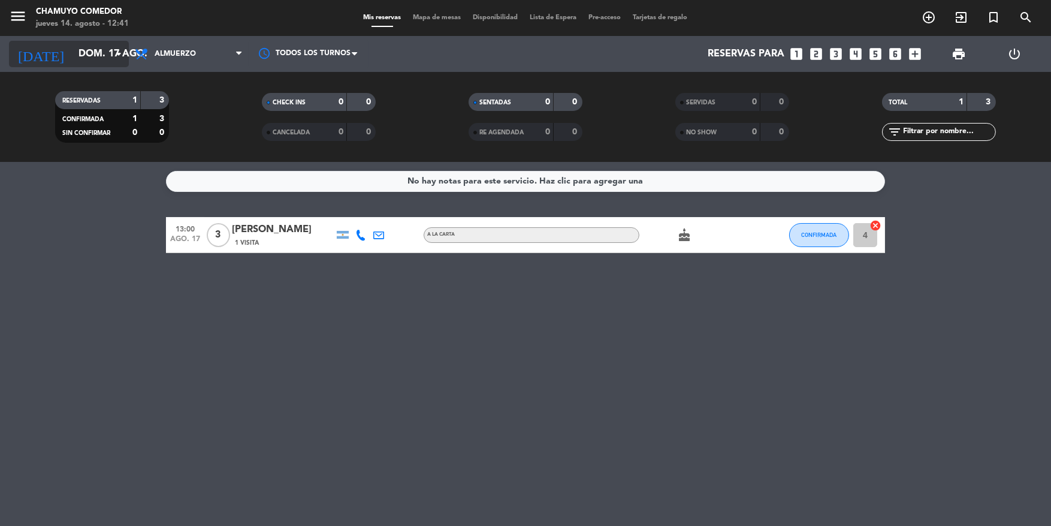
click at [107, 62] on input "dom. 17 ago." at bounding box center [136, 54] width 126 height 23
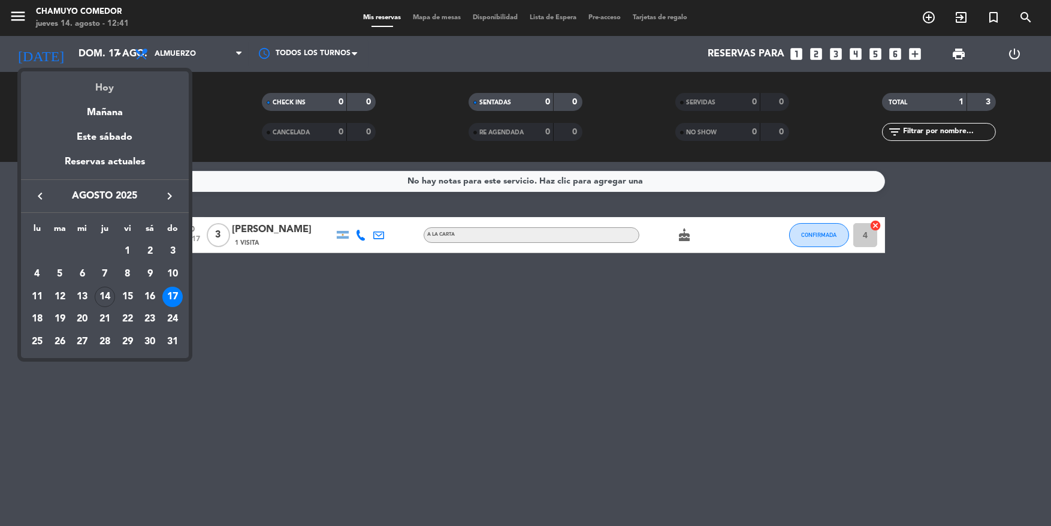
click at [109, 89] on div "Hoy" at bounding box center [105, 83] width 168 height 25
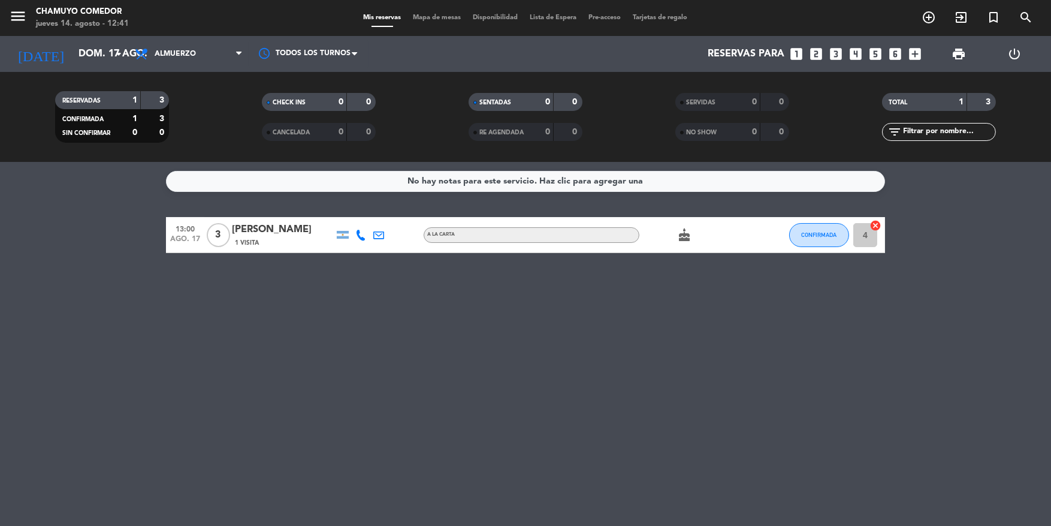
type input "jue. 14 ago."
click at [201, 46] on span "Almuerzo" at bounding box center [189, 54] width 120 height 26
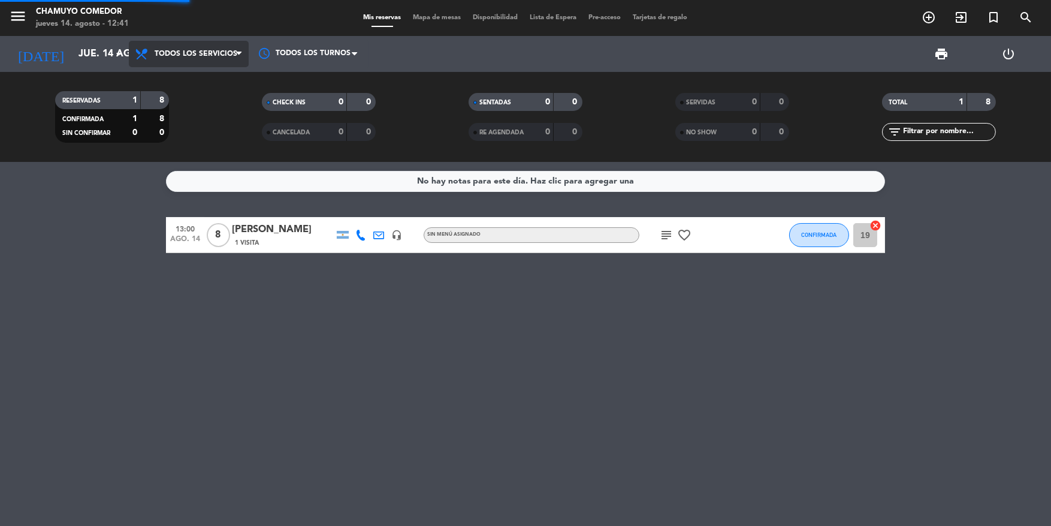
click at [197, 87] on div "menu Chamuyo Comedor jueves 14. agosto - 12:41 Mis reservas Mapa de mesas Dispo…" at bounding box center [525, 81] width 1051 height 162
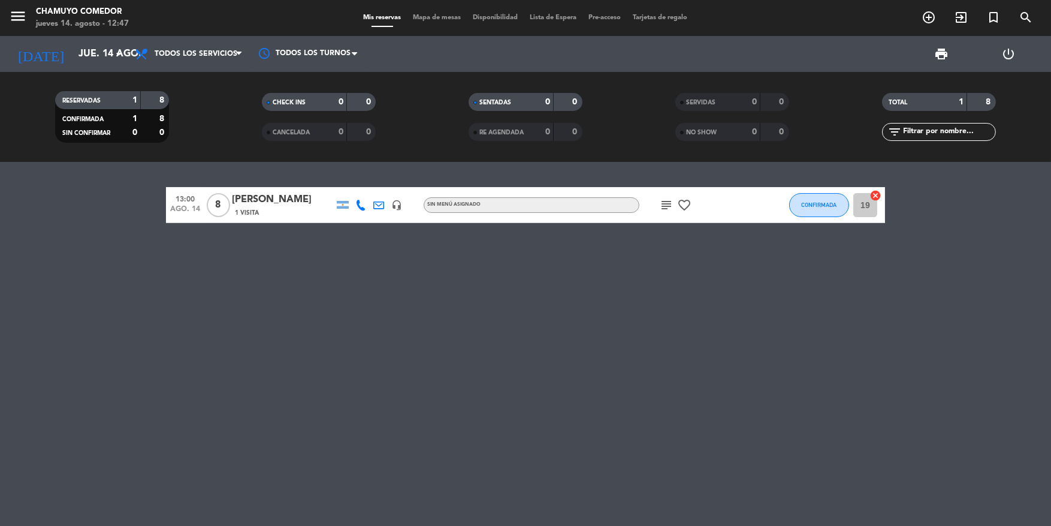
drag, startPoint x: 81, startPoint y: 278, endPoint x: 86, endPoint y: 268, distance: 11.0
click at [80, 278] on div "13:00 ago. 14 8 [PERSON_NAME] ajmed 1 Visita headset_mic Sin menú asignado subj…" at bounding box center [525, 344] width 1051 height 364
click at [666, 206] on icon "subject" at bounding box center [666, 205] width 14 height 14
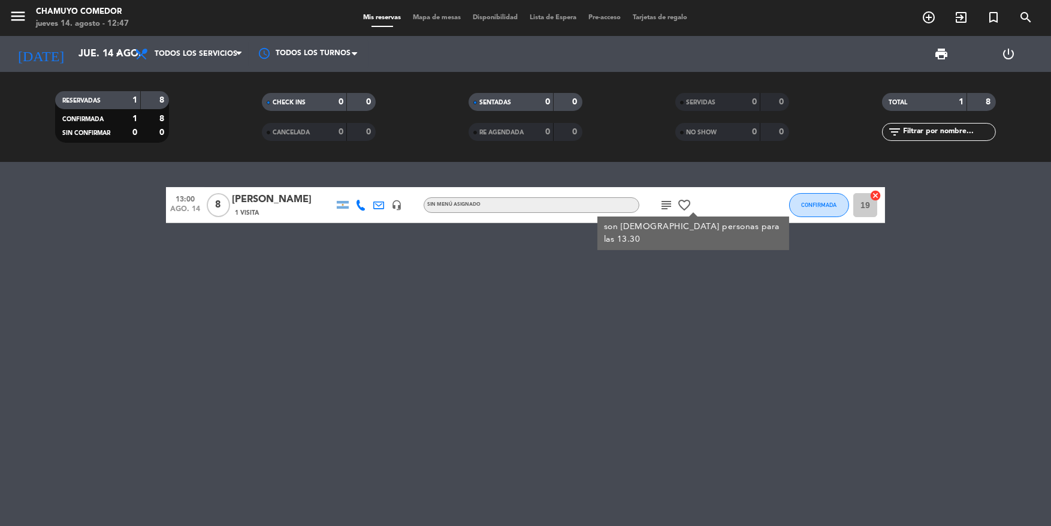
click at [638, 328] on div "13:00 ago. 14 8 [PERSON_NAME] ajmed 1 Visita headset_mic Sin menú asignado subj…" at bounding box center [525, 344] width 1051 height 364
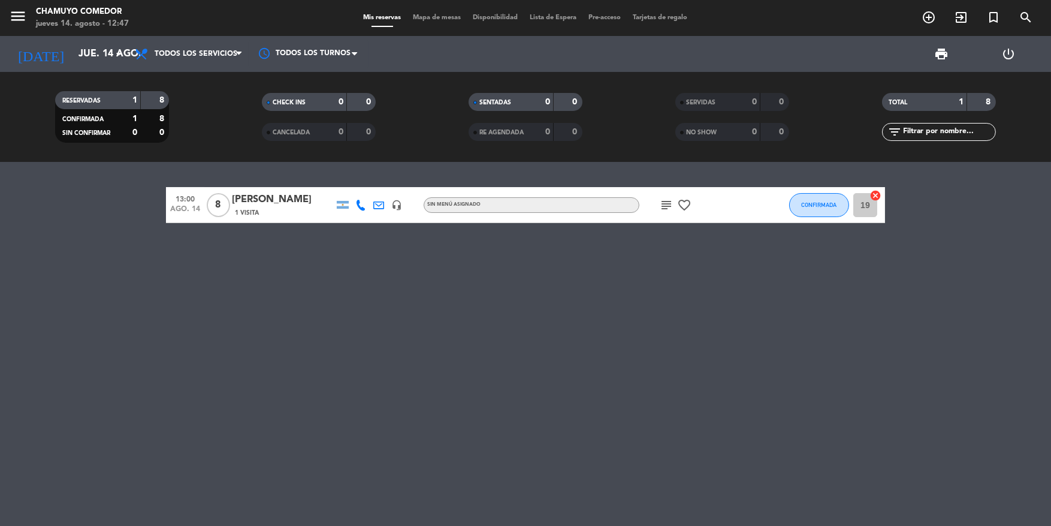
click at [667, 207] on icon "subject" at bounding box center [666, 205] width 14 height 14
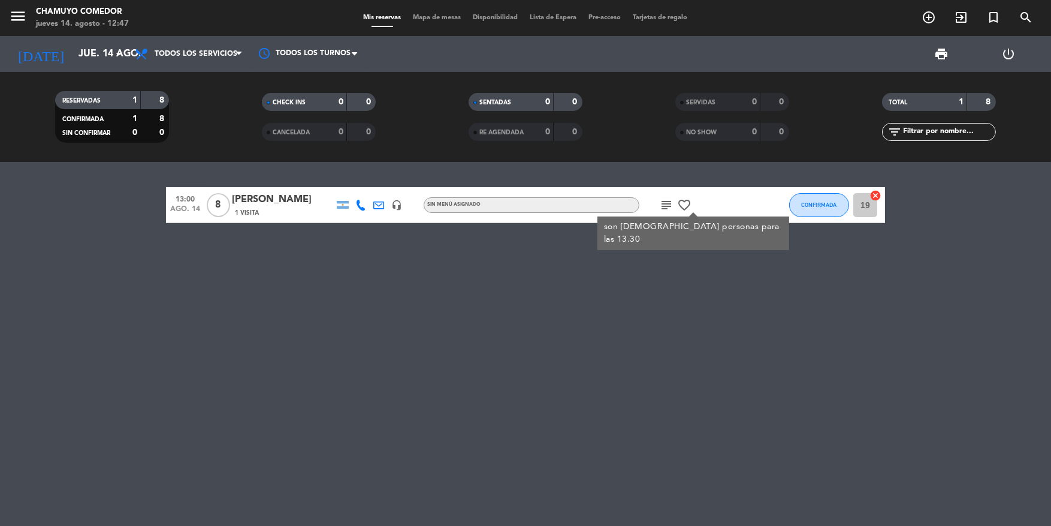
click at [667, 207] on icon "subject" at bounding box center [666, 205] width 14 height 14
